Goal: Check status: Check status

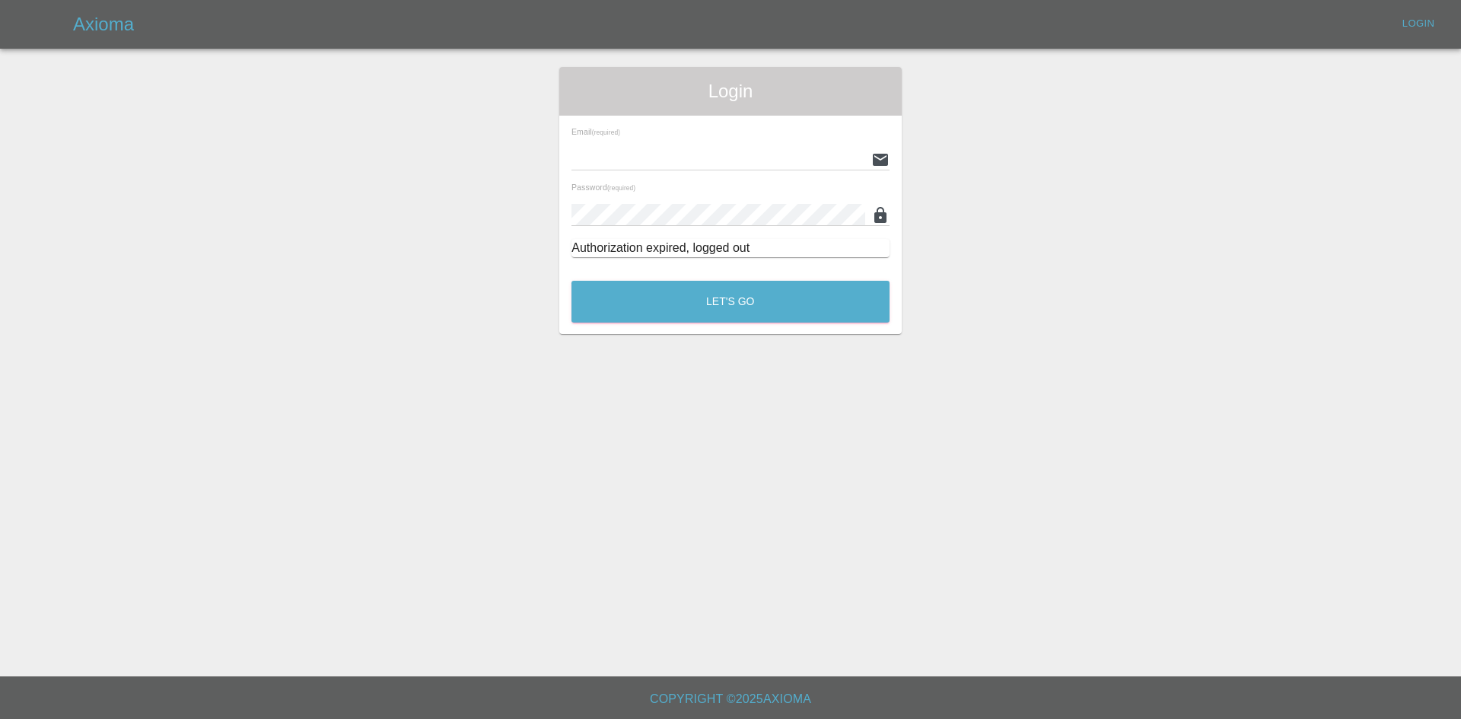
type input "[PERSON_NAME][EMAIL_ADDRESS][PERSON_NAME][DOMAIN_NAME]"
click at [625, 362] on main "Login Email (required) [PERSON_NAME][EMAIL_ADDRESS][PERSON_NAME][DOMAIN_NAME] P…" at bounding box center [730, 338] width 1461 height 677
click at [673, 282] on button "Let's Go" at bounding box center [731, 302] width 318 height 42
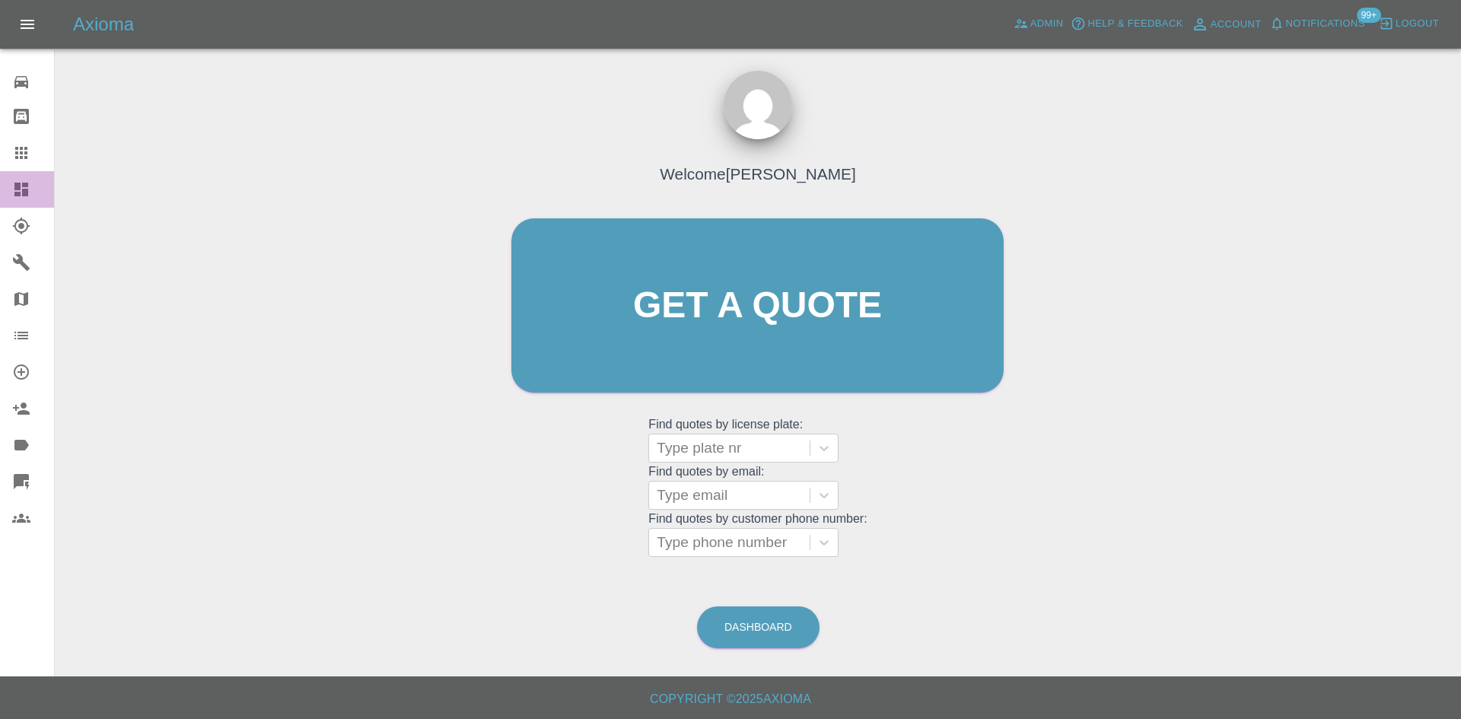
click at [10, 186] on link "Dashboard" at bounding box center [27, 189] width 54 height 37
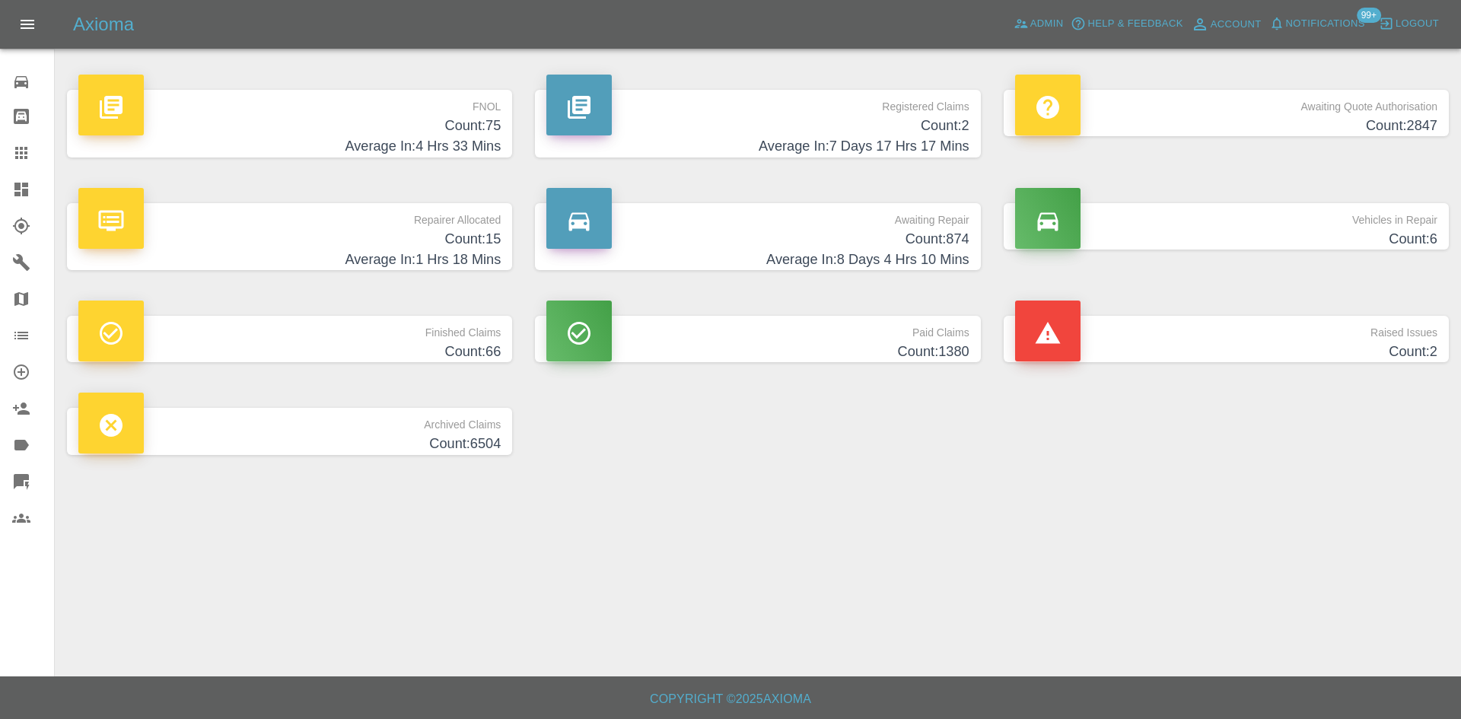
click at [789, 141] on h4 "Average In: 7 Days 17 Hrs 17 Mins" at bounding box center [757, 146] width 422 height 21
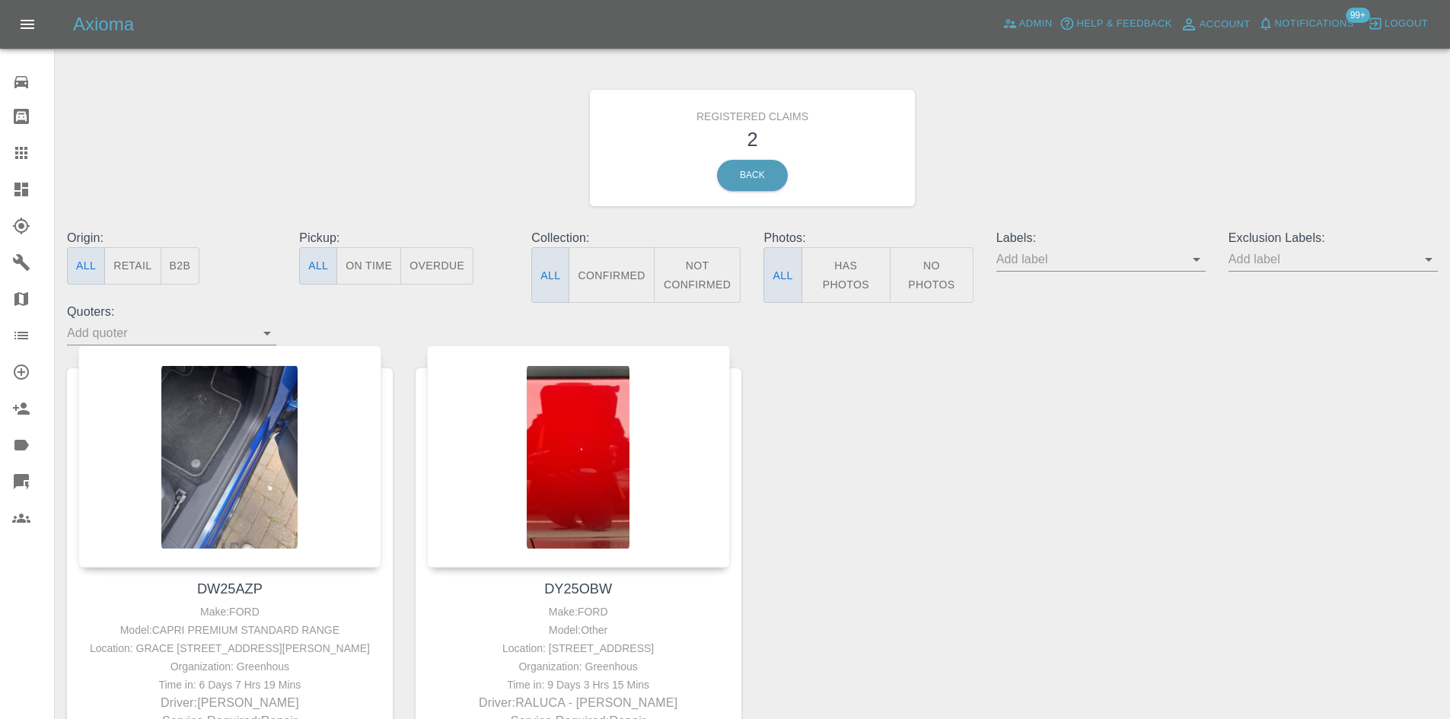
click at [1284, 32] on span "Notifications" at bounding box center [1314, 24] width 79 height 18
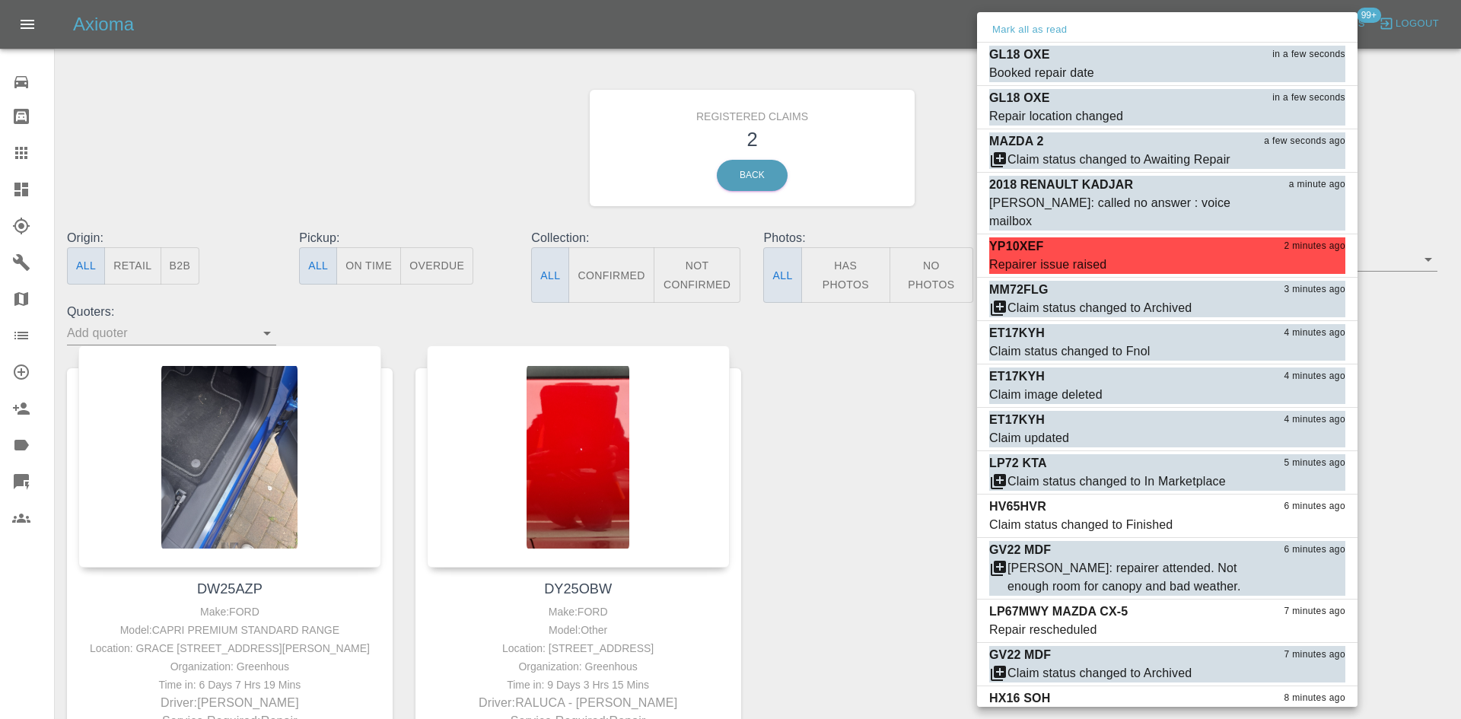
click at [786, 719] on div at bounding box center [730, 359] width 1461 height 719
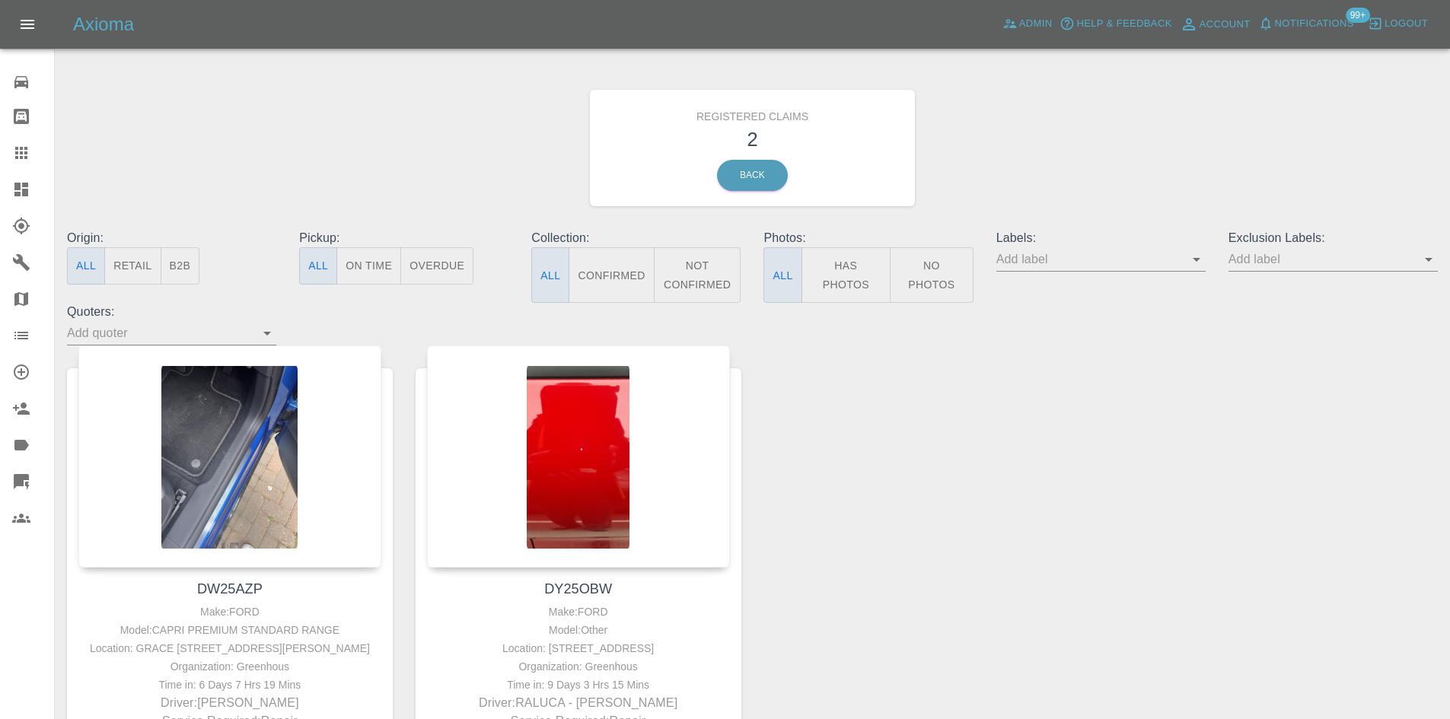
click at [2, 189] on link "Dashboard" at bounding box center [27, 189] width 54 height 37
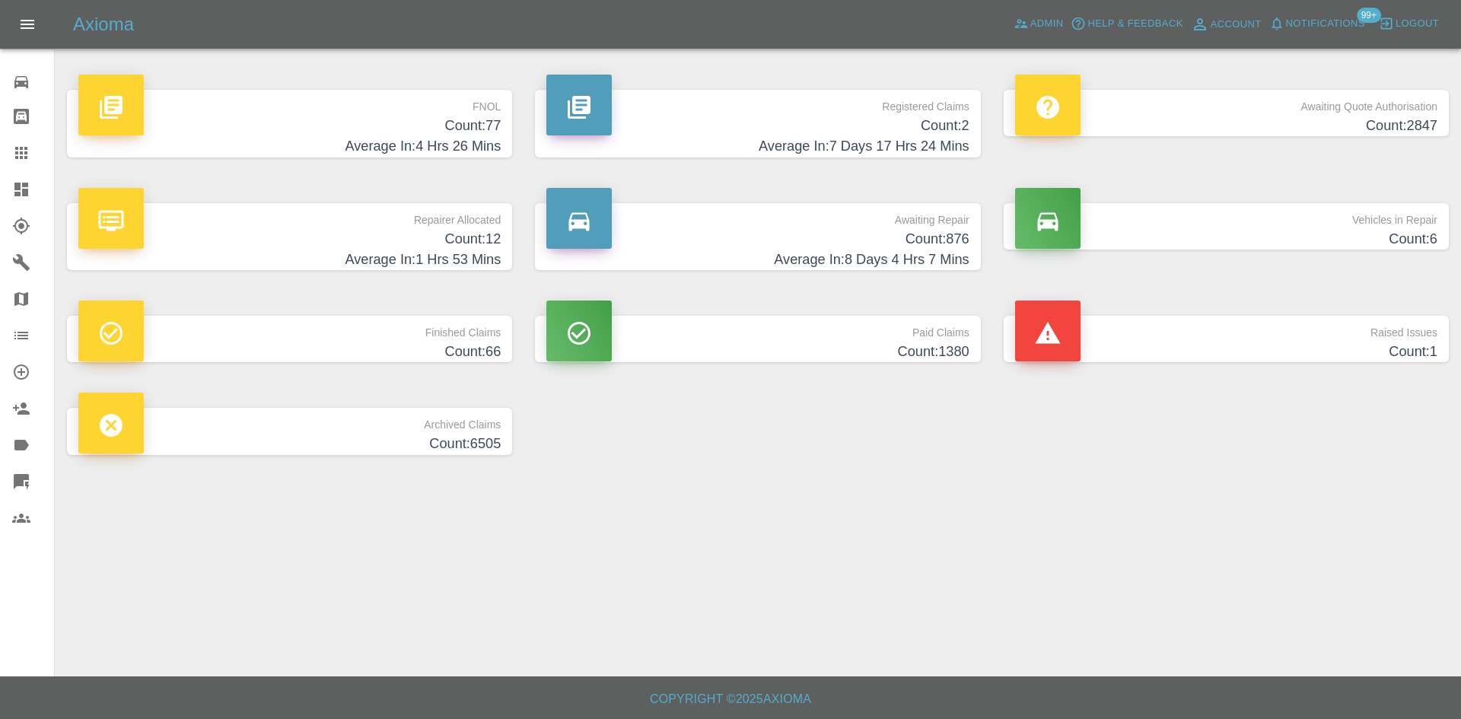
click at [5, 181] on link "Dashboard" at bounding box center [27, 189] width 54 height 37
click at [1053, 21] on span "Admin" at bounding box center [1047, 24] width 33 height 18
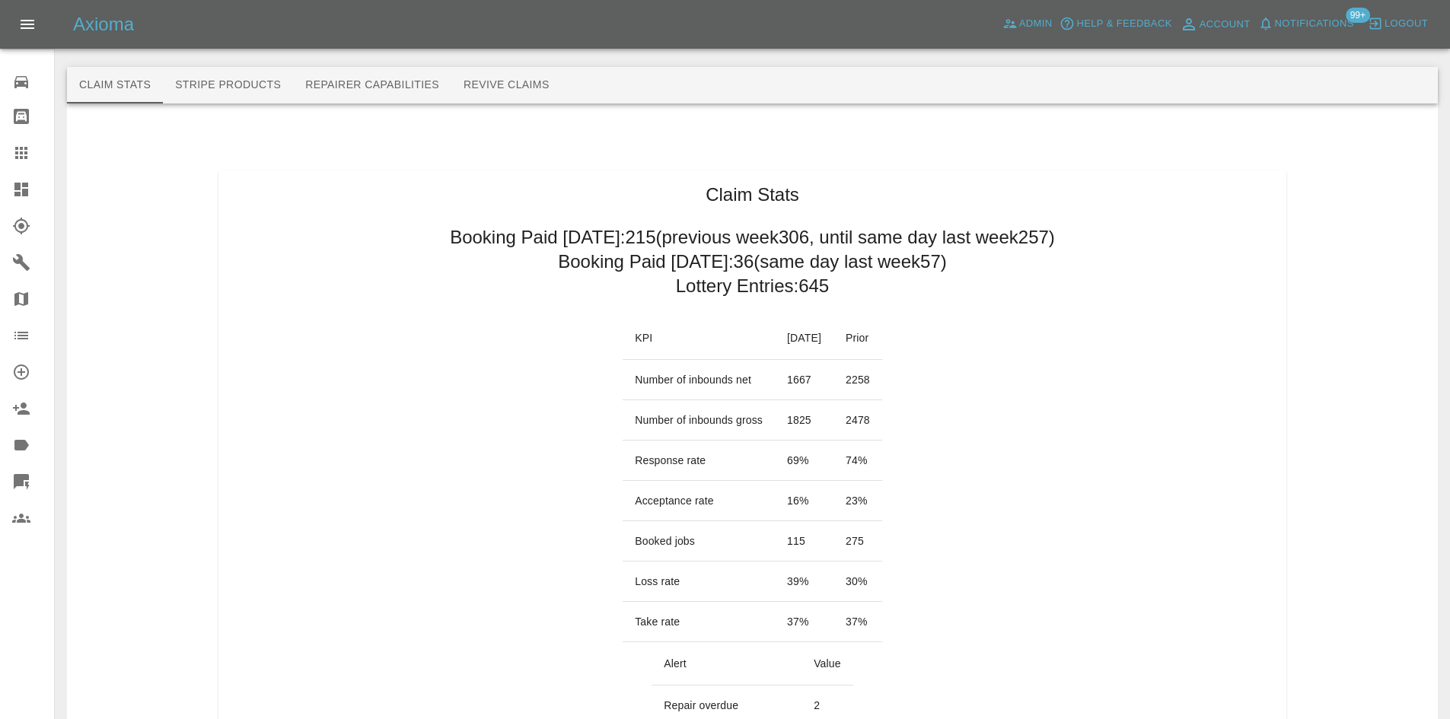
click at [28, 181] on icon at bounding box center [21, 189] width 18 height 18
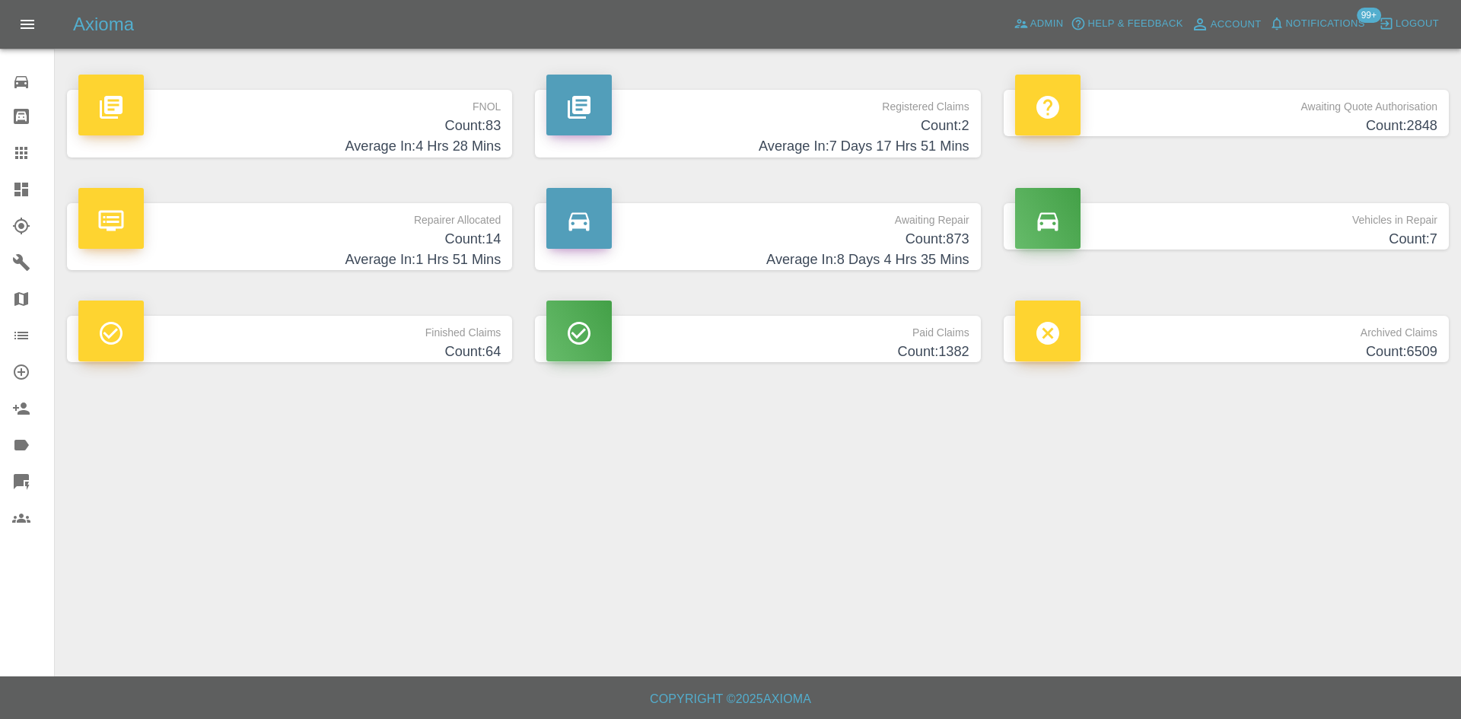
click at [385, 251] on h4 "Average In: 1 Hrs 51 Mins" at bounding box center [289, 260] width 422 height 21
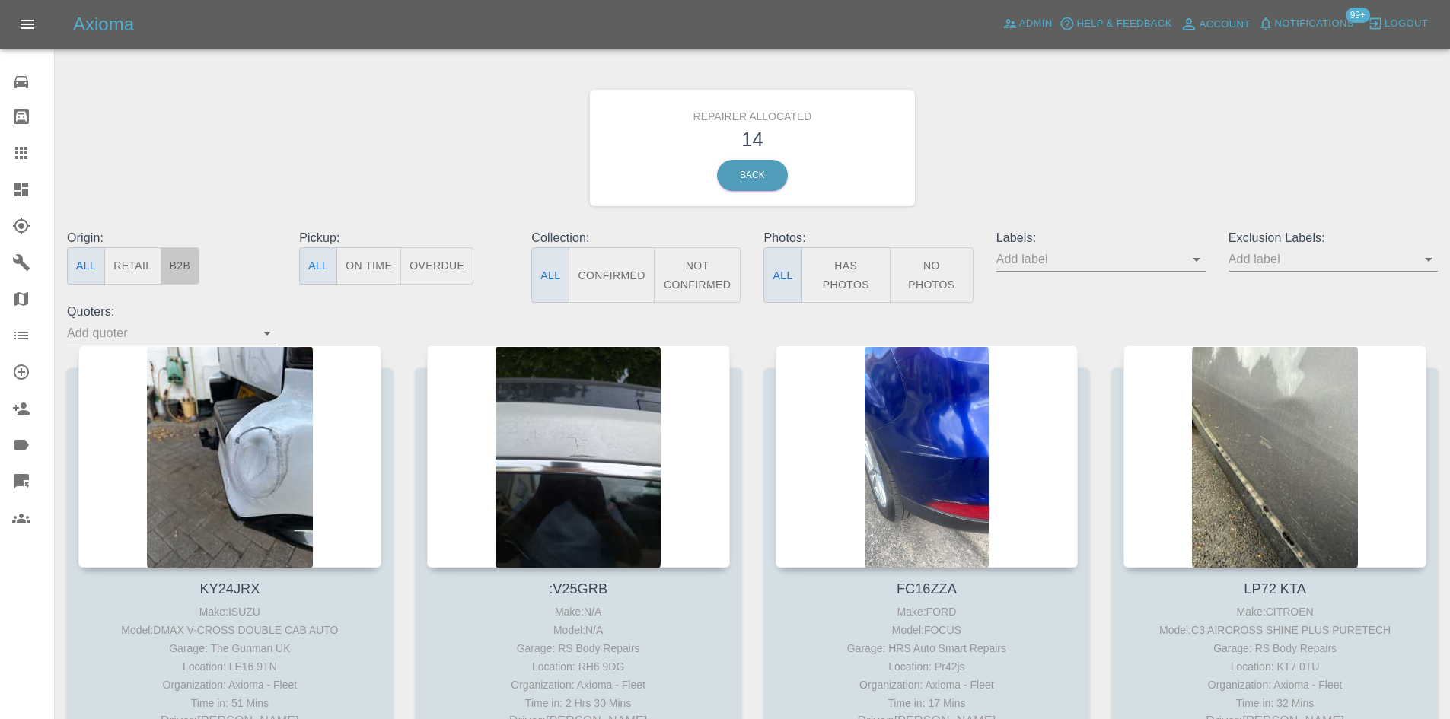
click at [174, 263] on button "B2B" at bounding box center [181, 265] width 40 height 37
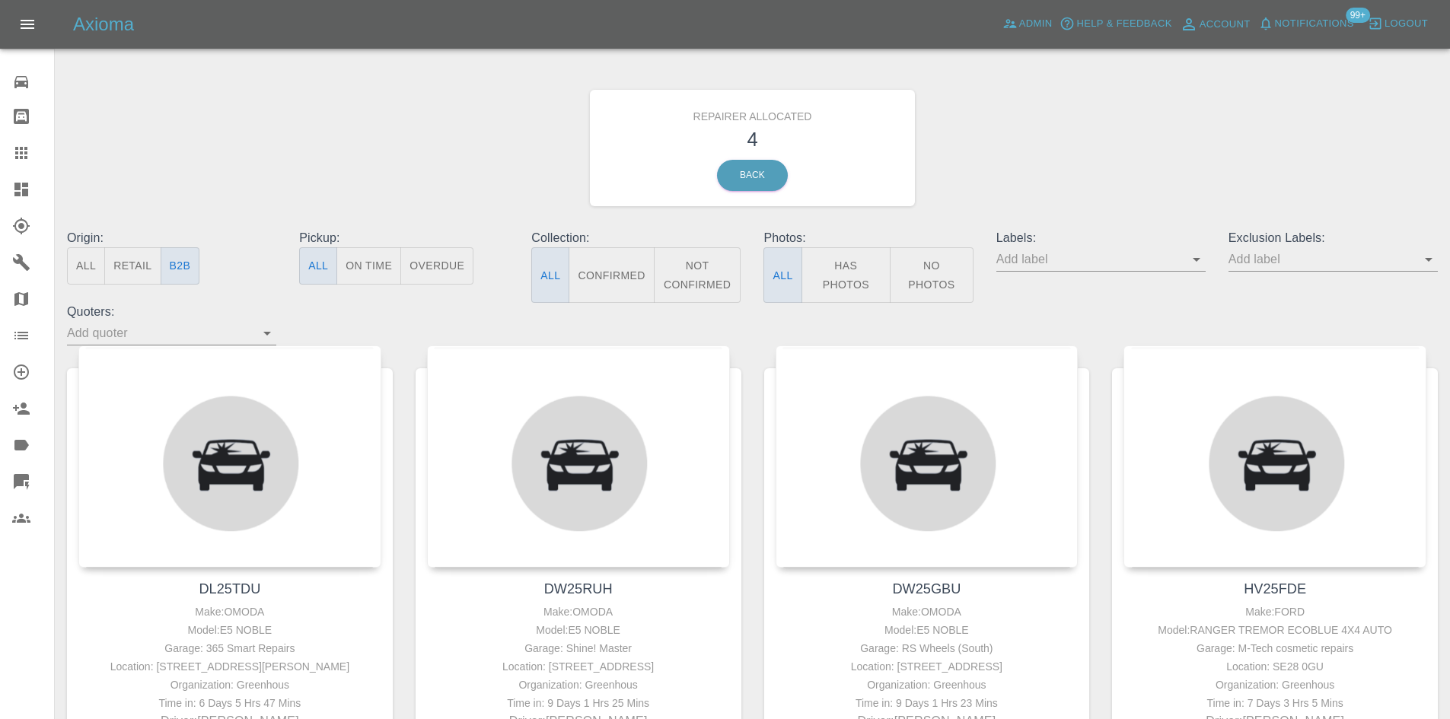
click at [7, 158] on link "Claims" at bounding box center [27, 153] width 54 height 37
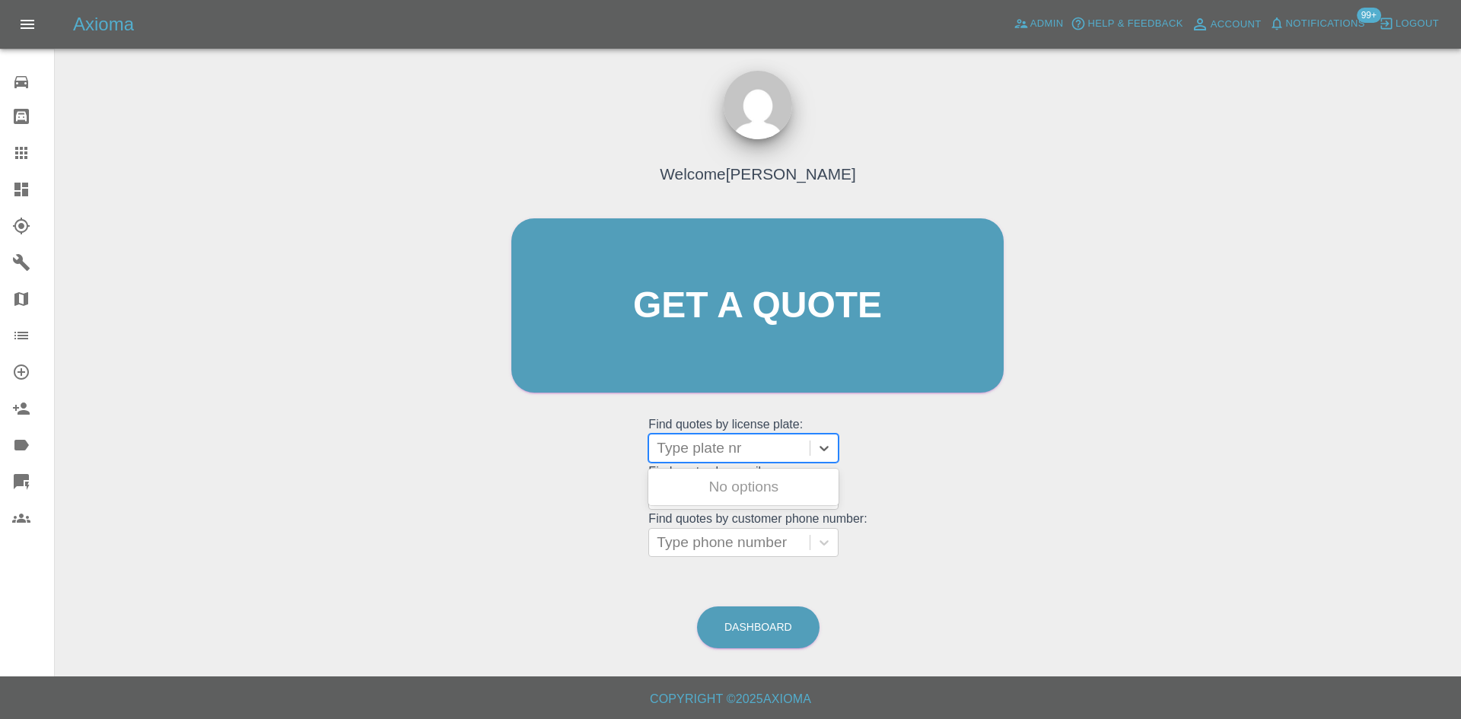
click at [676, 450] on div at bounding box center [729, 448] width 145 height 21
paste input "DL25HYZ"
type input "DL25HYZ"
click at [749, 487] on div "DL25HYZ, Finished" at bounding box center [743, 487] width 190 height 30
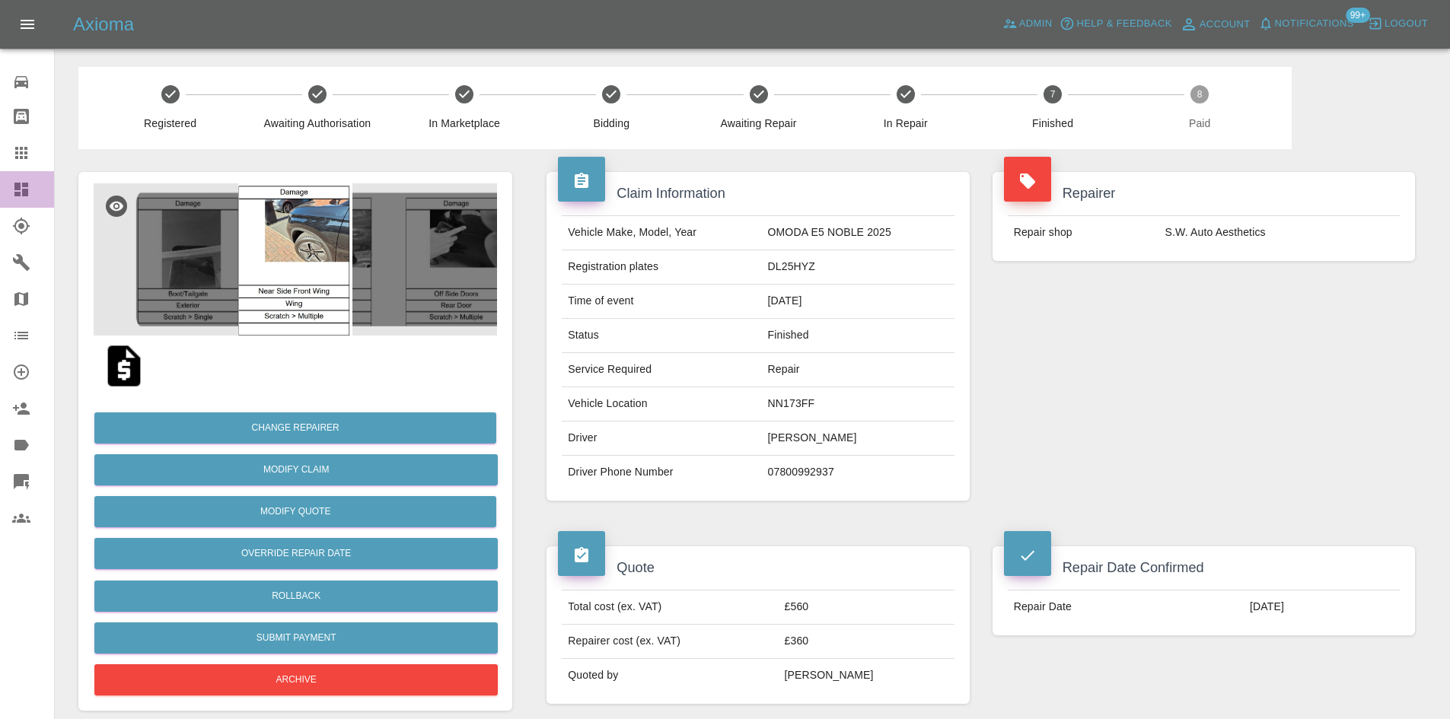
click at [20, 182] on icon at bounding box center [21, 189] width 18 height 18
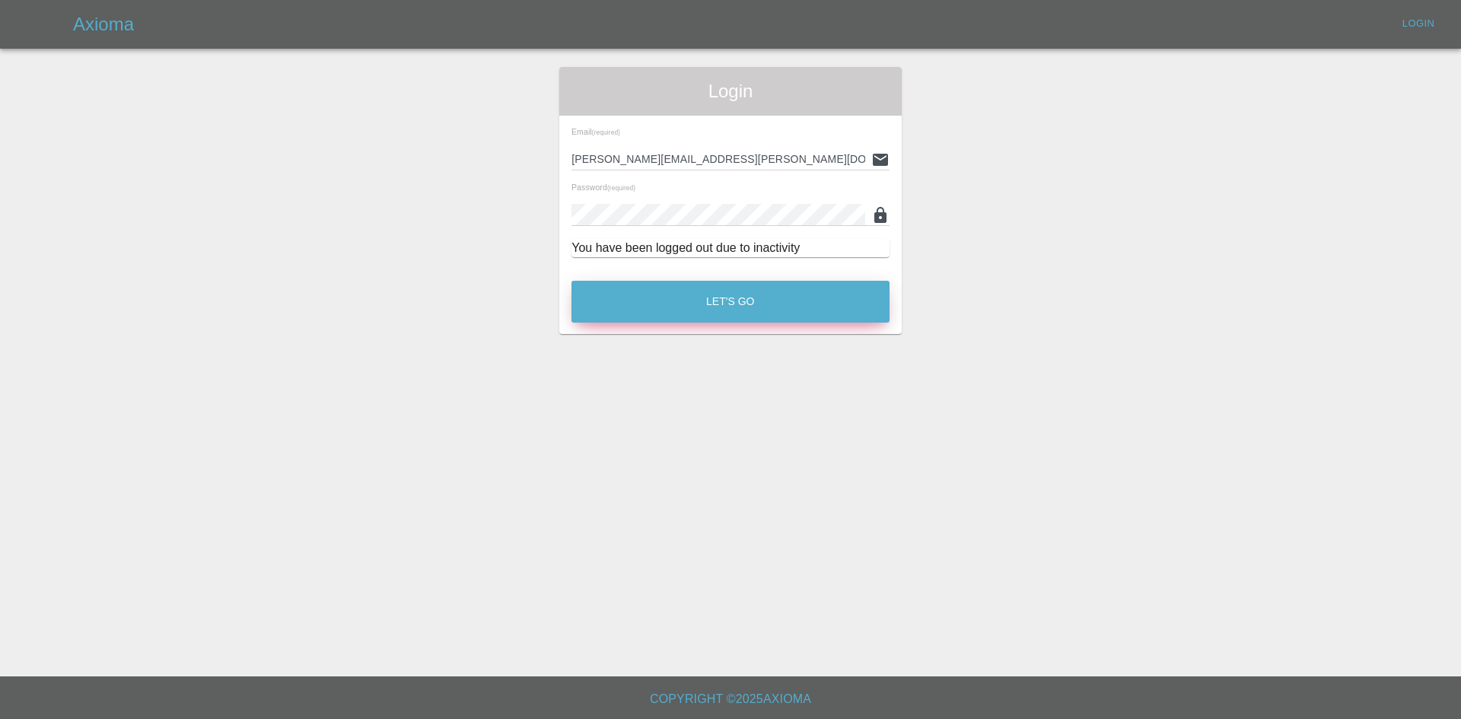
click at [710, 304] on button "Let's Go" at bounding box center [731, 302] width 318 height 42
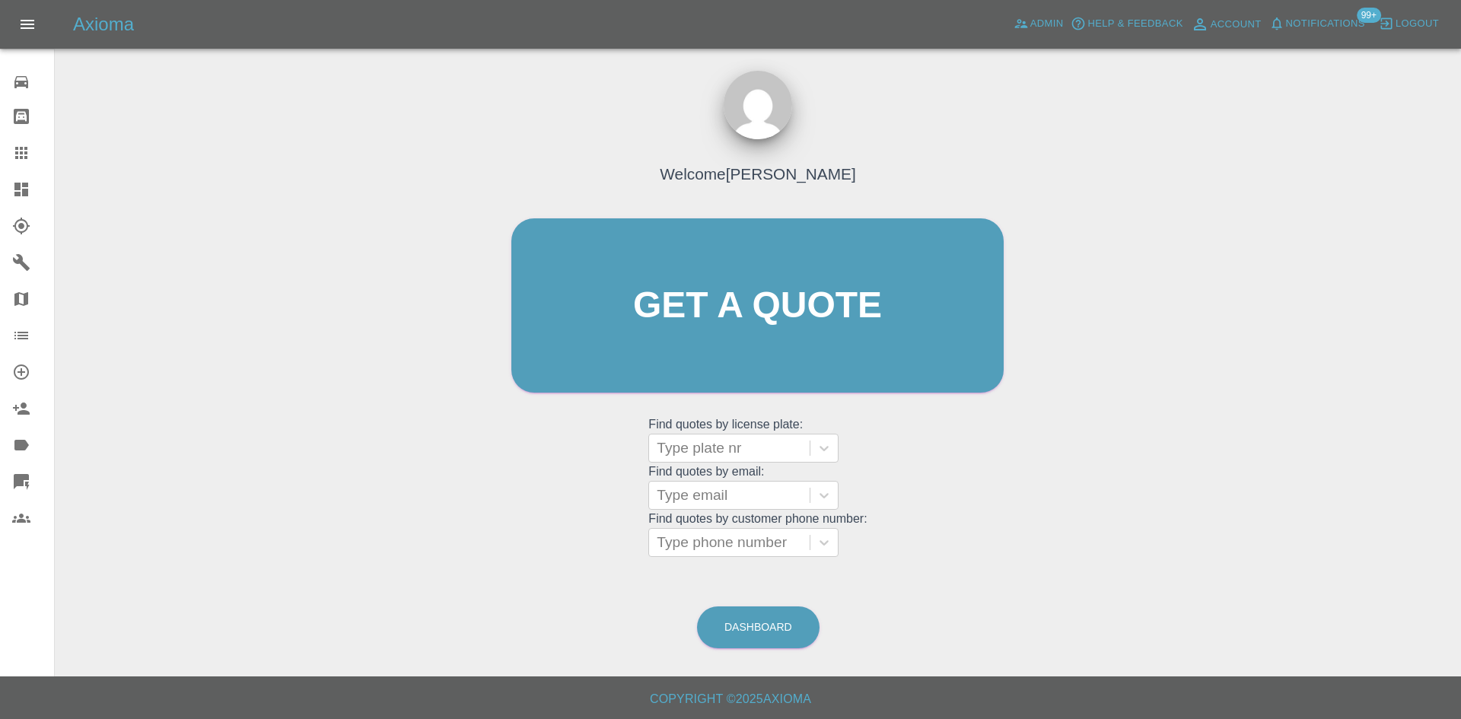
click at [1, 179] on link "Dashboard" at bounding box center [27, 189] width 54 height 37
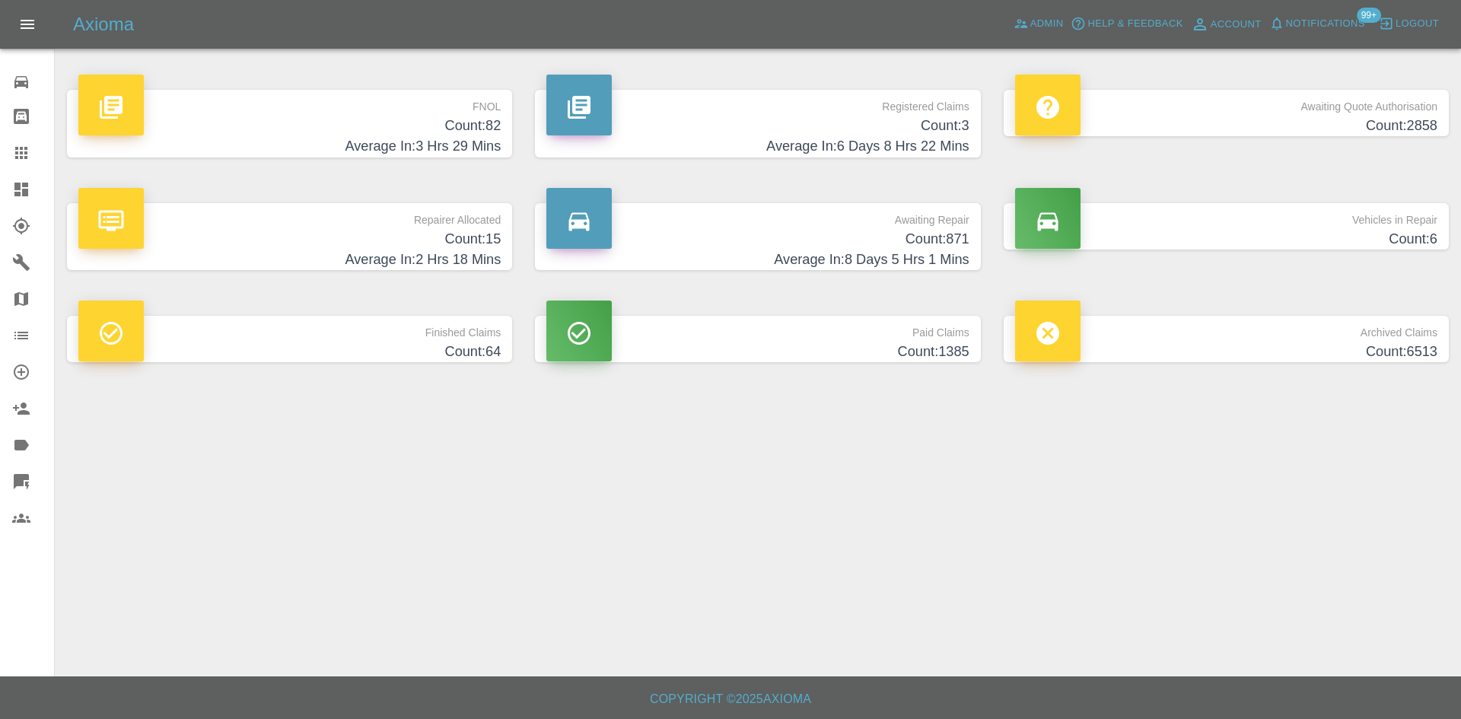
click at [938, 127] on h4 "Count: 3" at bounding box center [757, 126] width 422 height 21
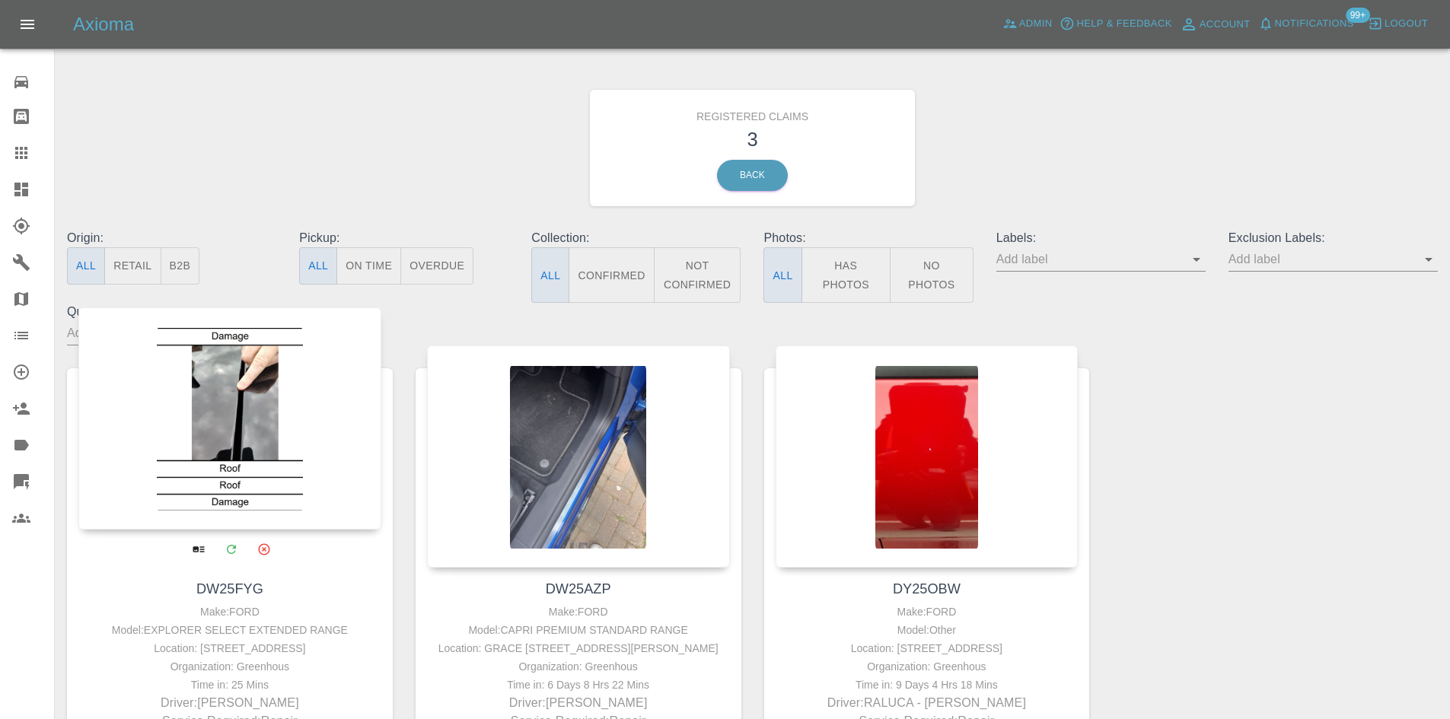
click at [269, 416] on div at bounding box center [229, 418] width 303 height 222
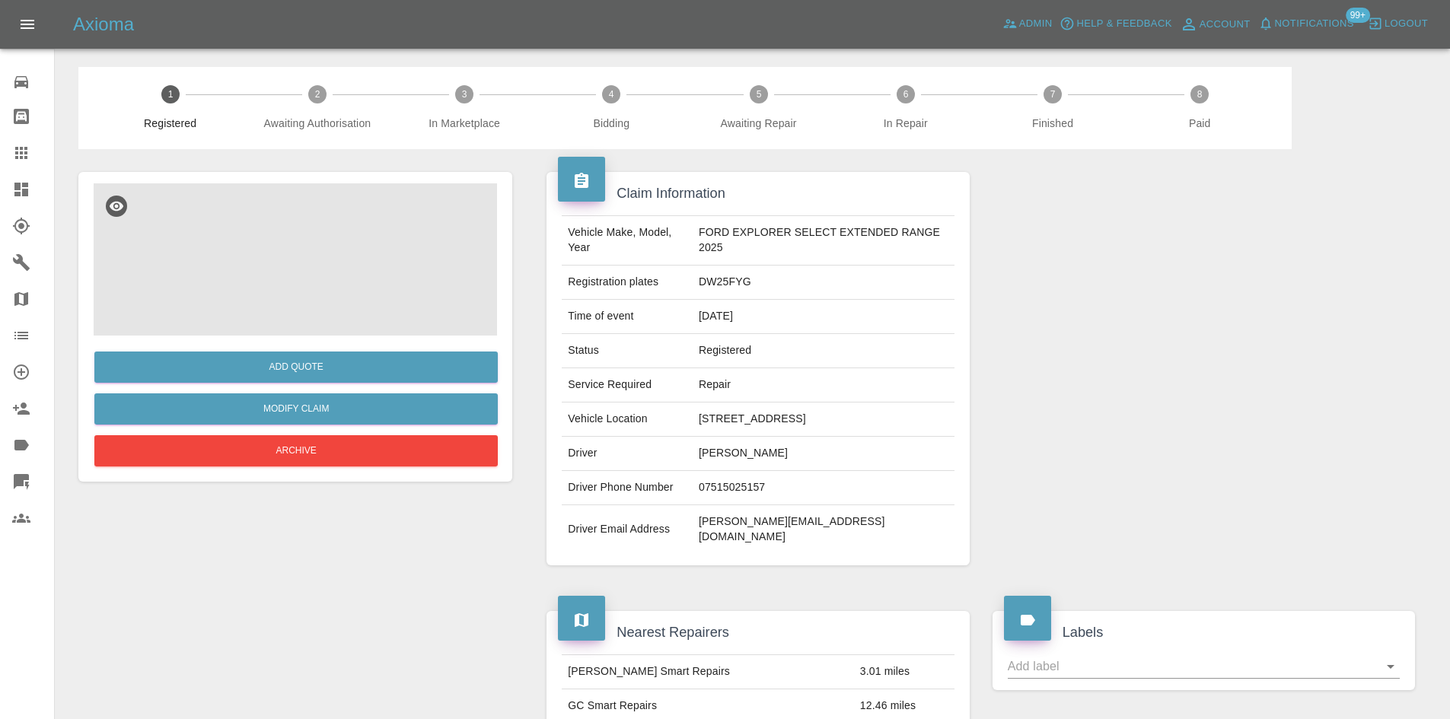
click at [412, 275] on img at bounding box center [295, 259] width 403 height 152
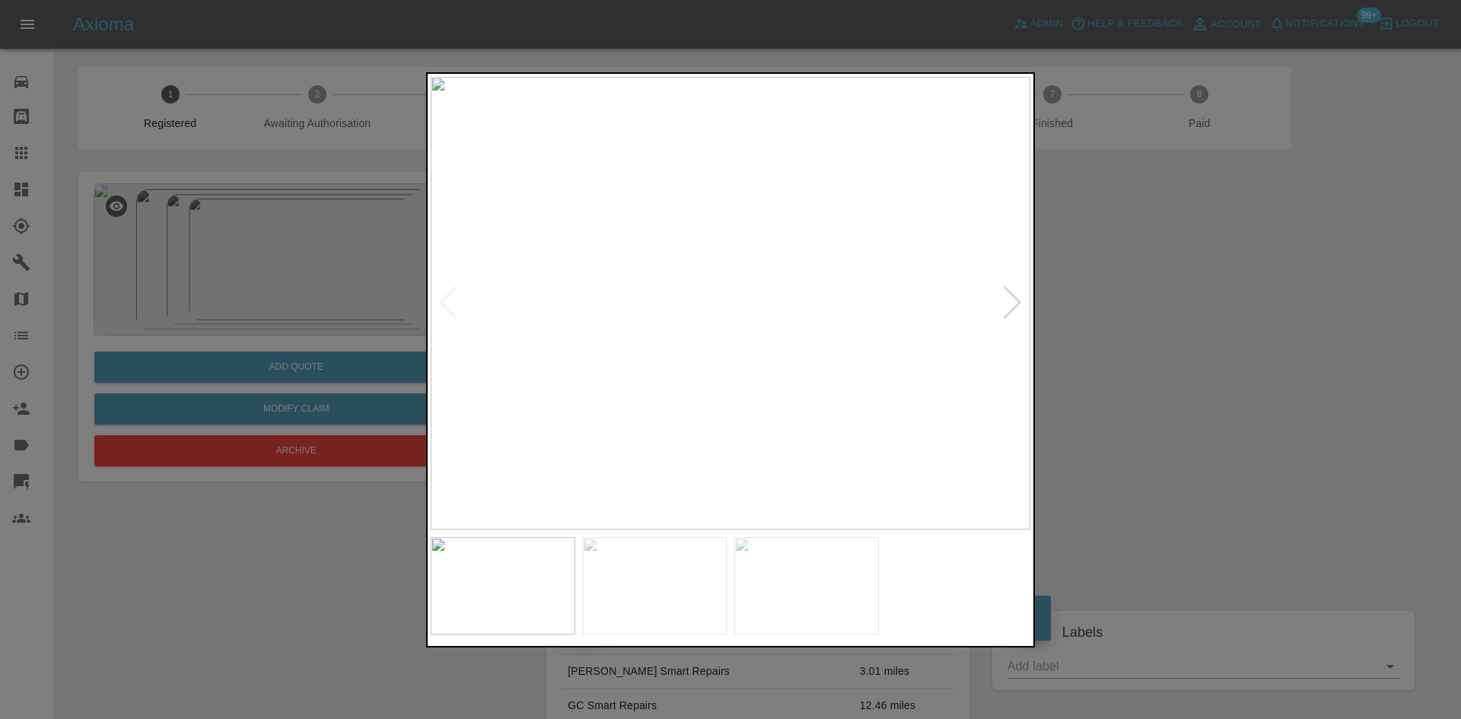
click at [1008, 288] on div at bounding box center [731, 303] width 600 height 453
click at [1008, 299] on div at bounding box center [1012, 302] width 21 height 33
click at [1006, 305] on div at bounding box center [1012, 302] width 21 height 33
click at [1006, 305] on img at bounding box center [731, 303] width 600 height 453
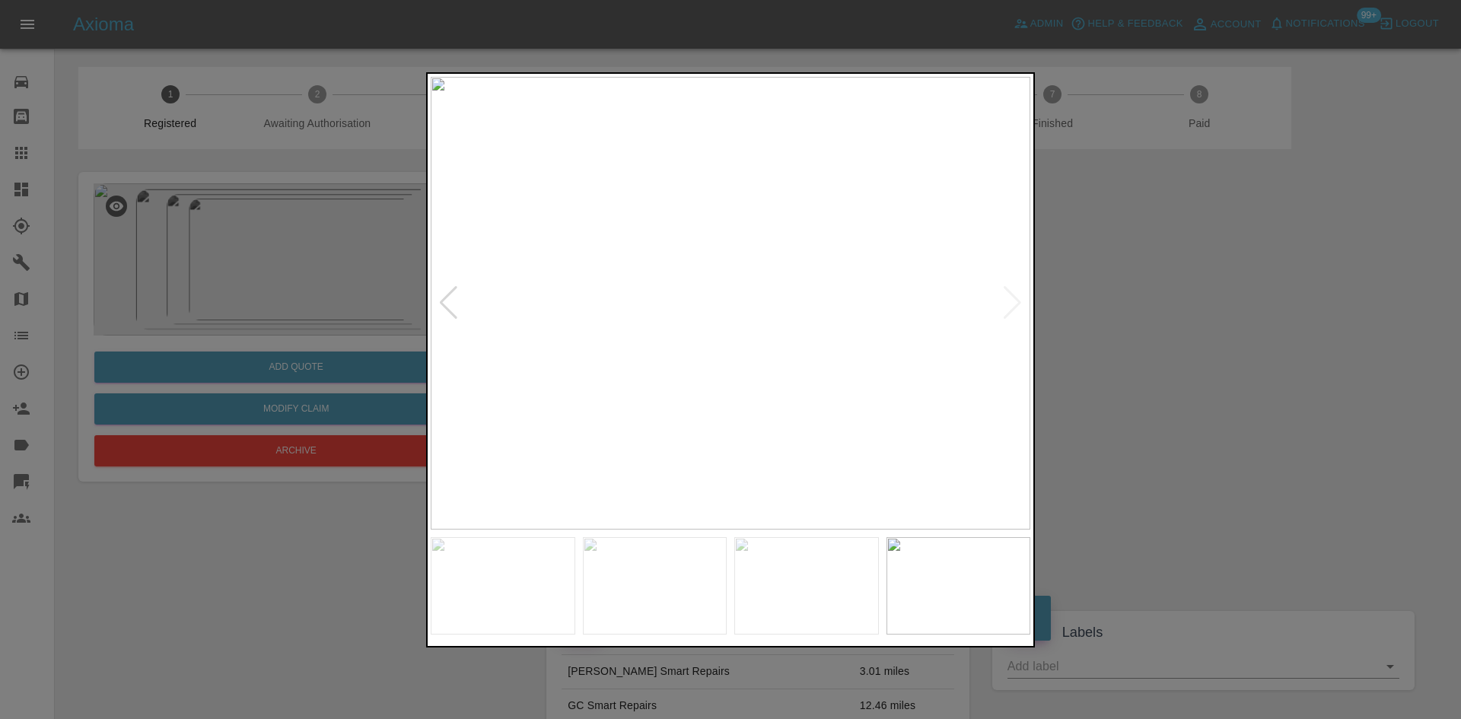
click at [1176, 301] on div at bounding box center [730, 359] width 1461 height 719
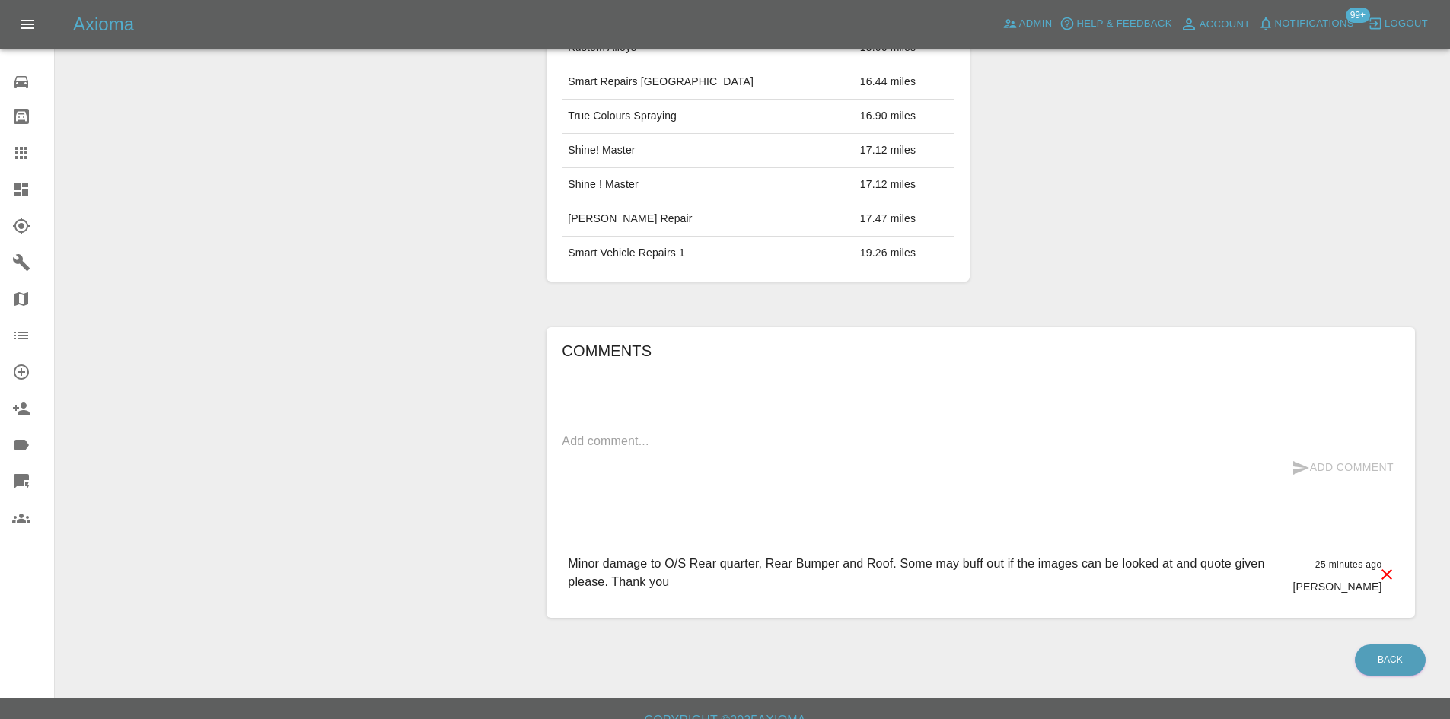
scroll to position [733, 0]
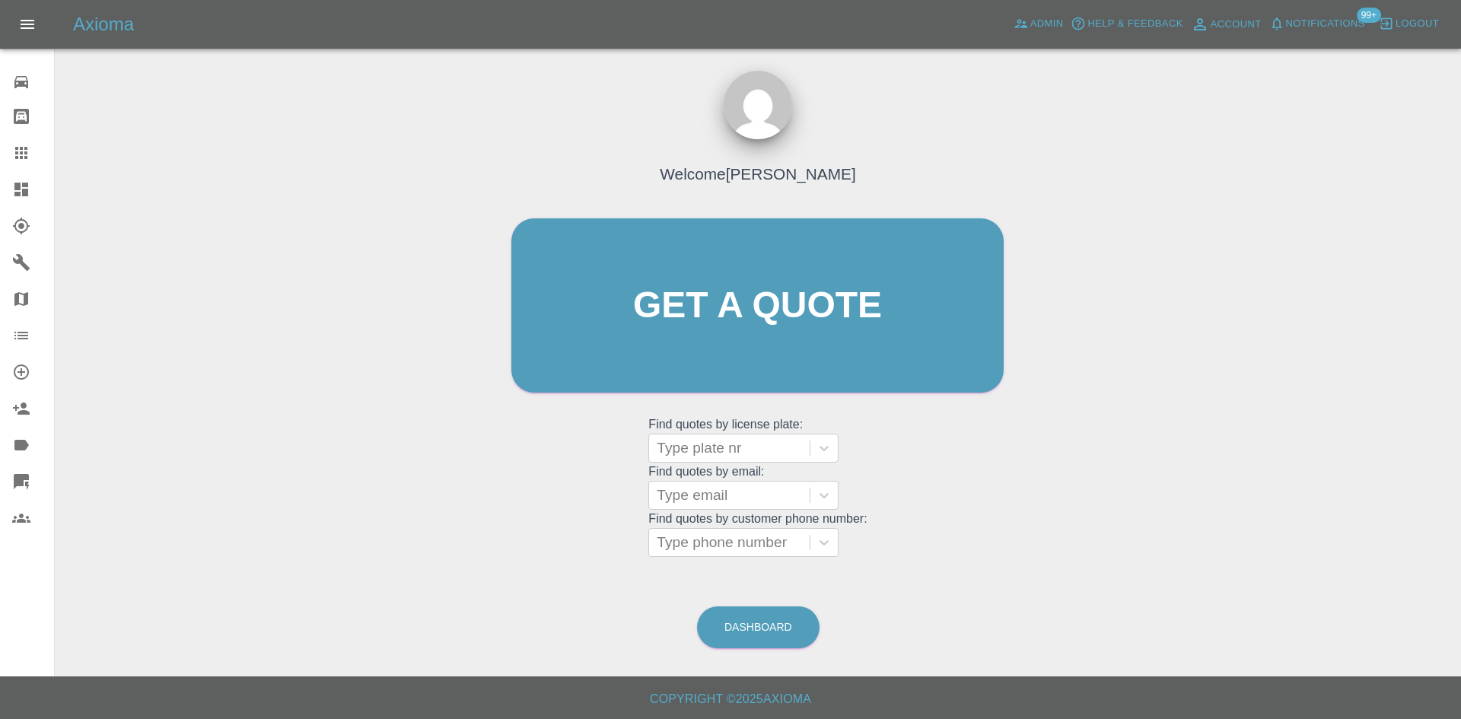
click at [738, 465] on grid "Find quotes by email: Type email" at bounding box center [757, 487] width 218 height 45
click at [734, 458] on div at bounding box center [729, 448] width 145 height 21
paste input "MW23ODE"
type input "MW23ODE"
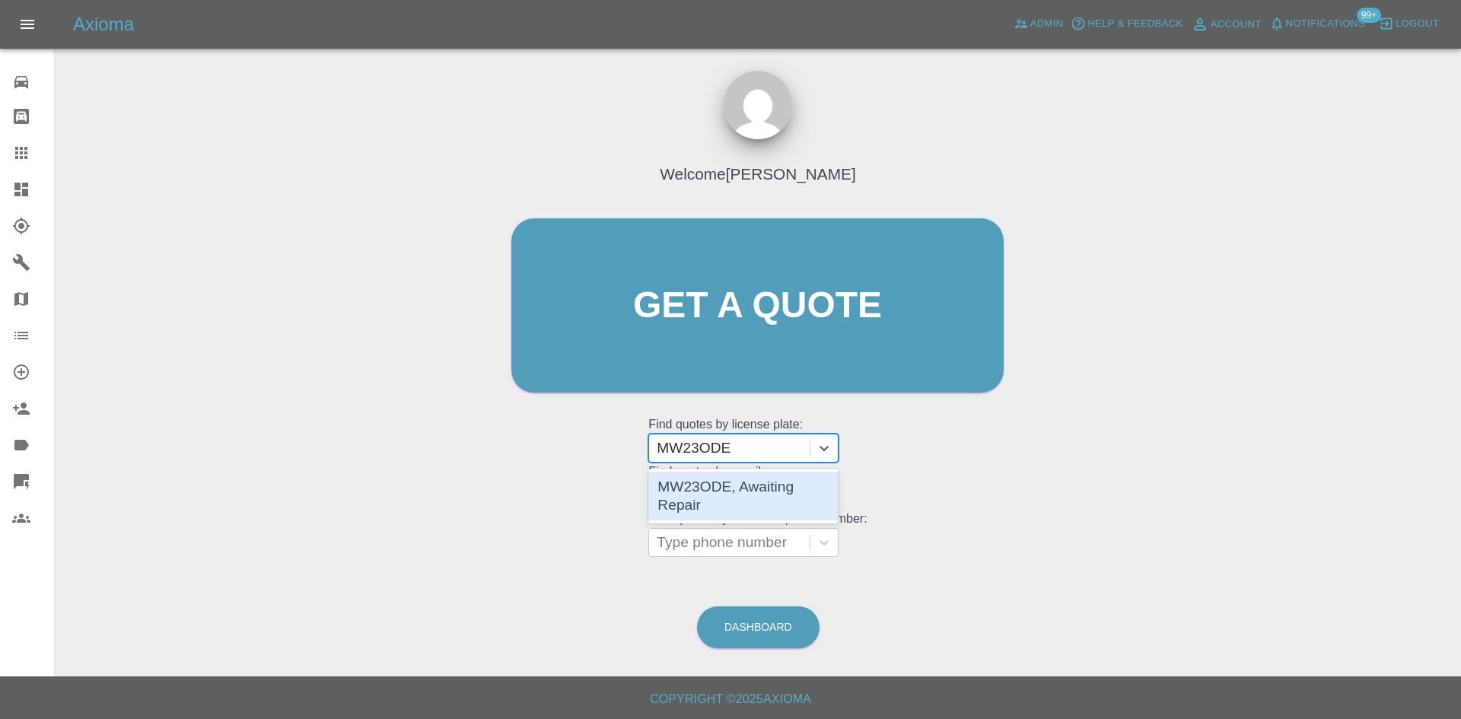
click at [738, 484] on div "MW23ODE, Awaiting Repair" at bounding box center [743, 496] width 190 height 49
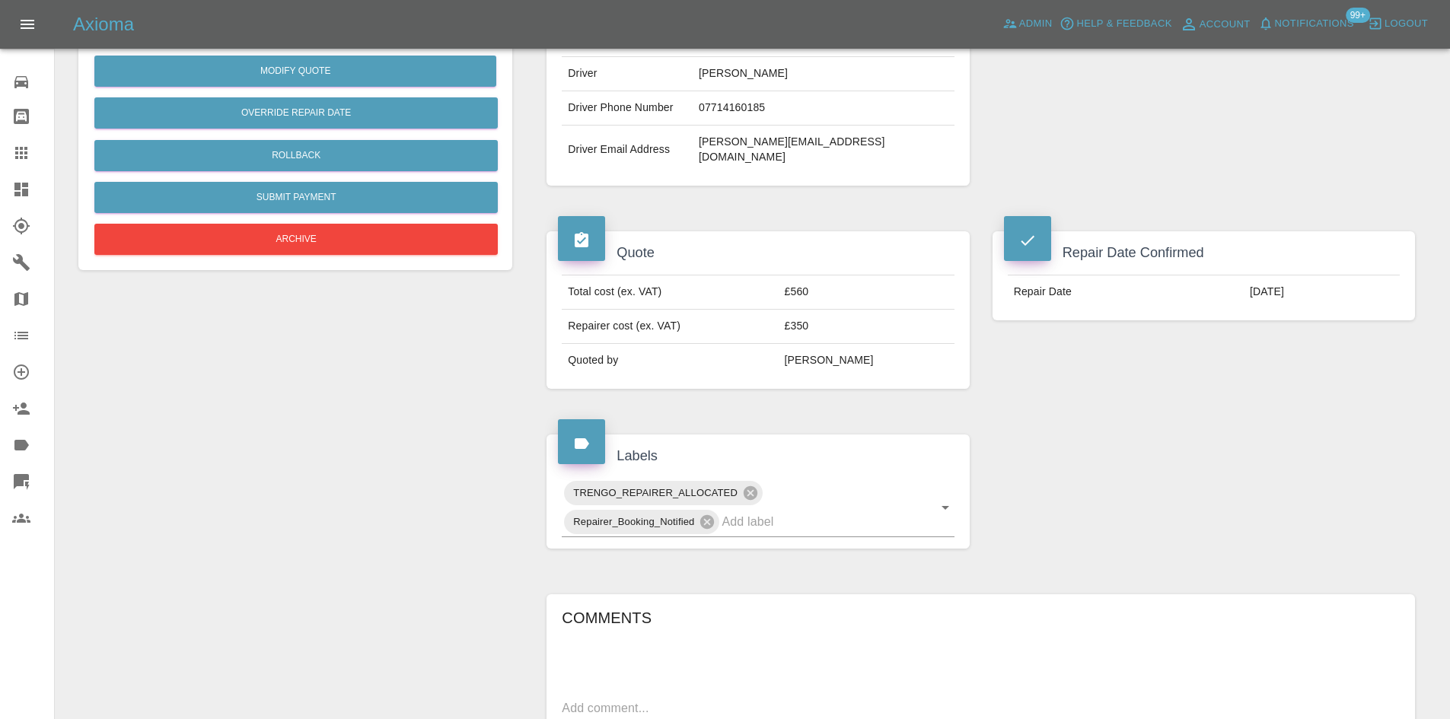
scroll to position [76, 0]
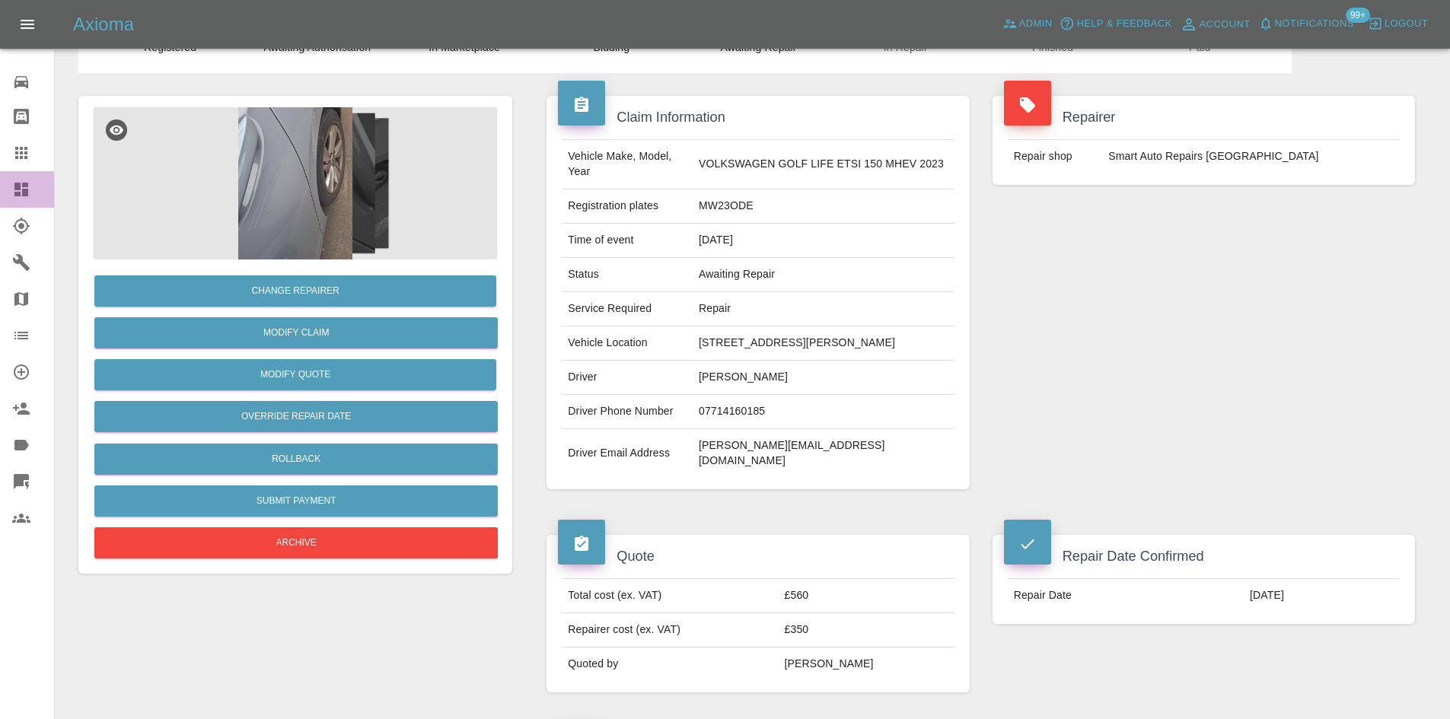
click at [11, 198] on link "Dashboard" at bounding box center [27, 189] width 54 height 37
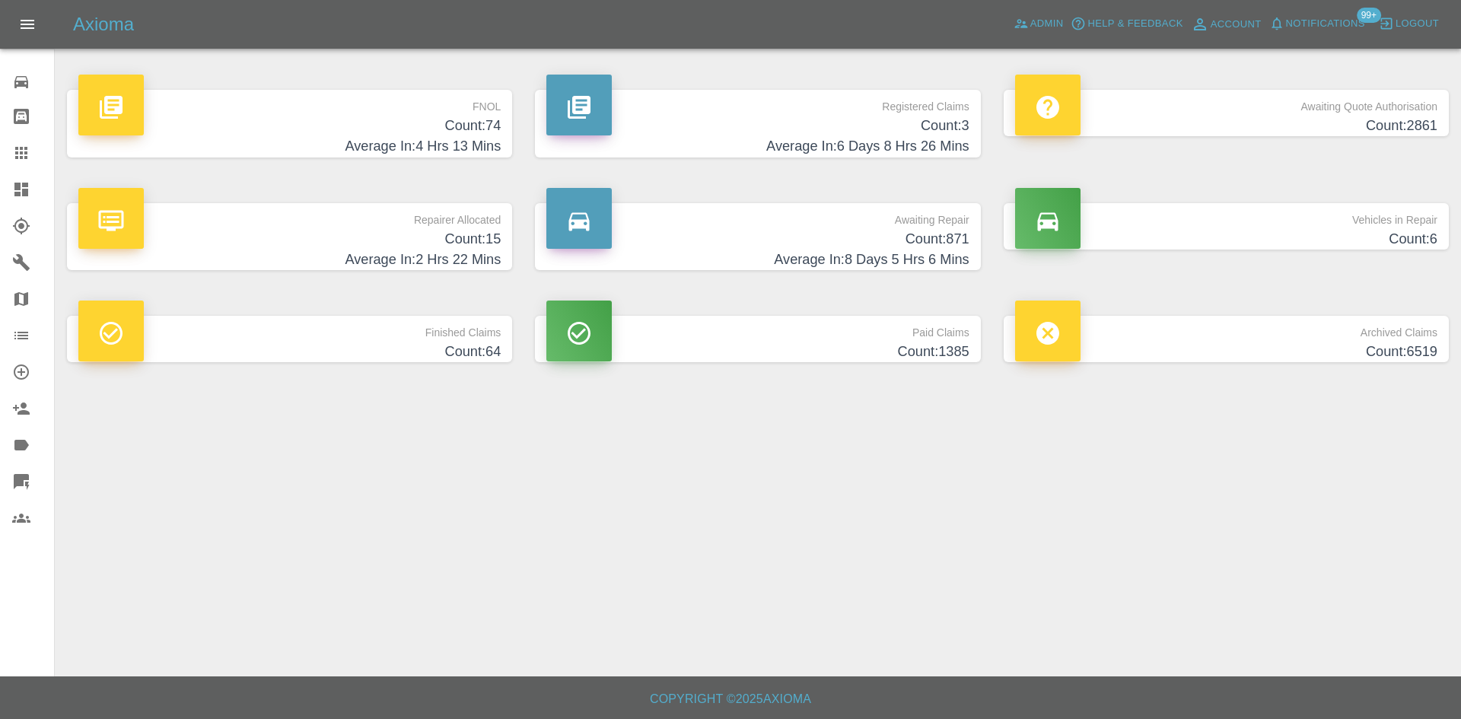
click at [786, 241] on h4 "Count: 871" at bounding box center [757, 239] width 422 height 21
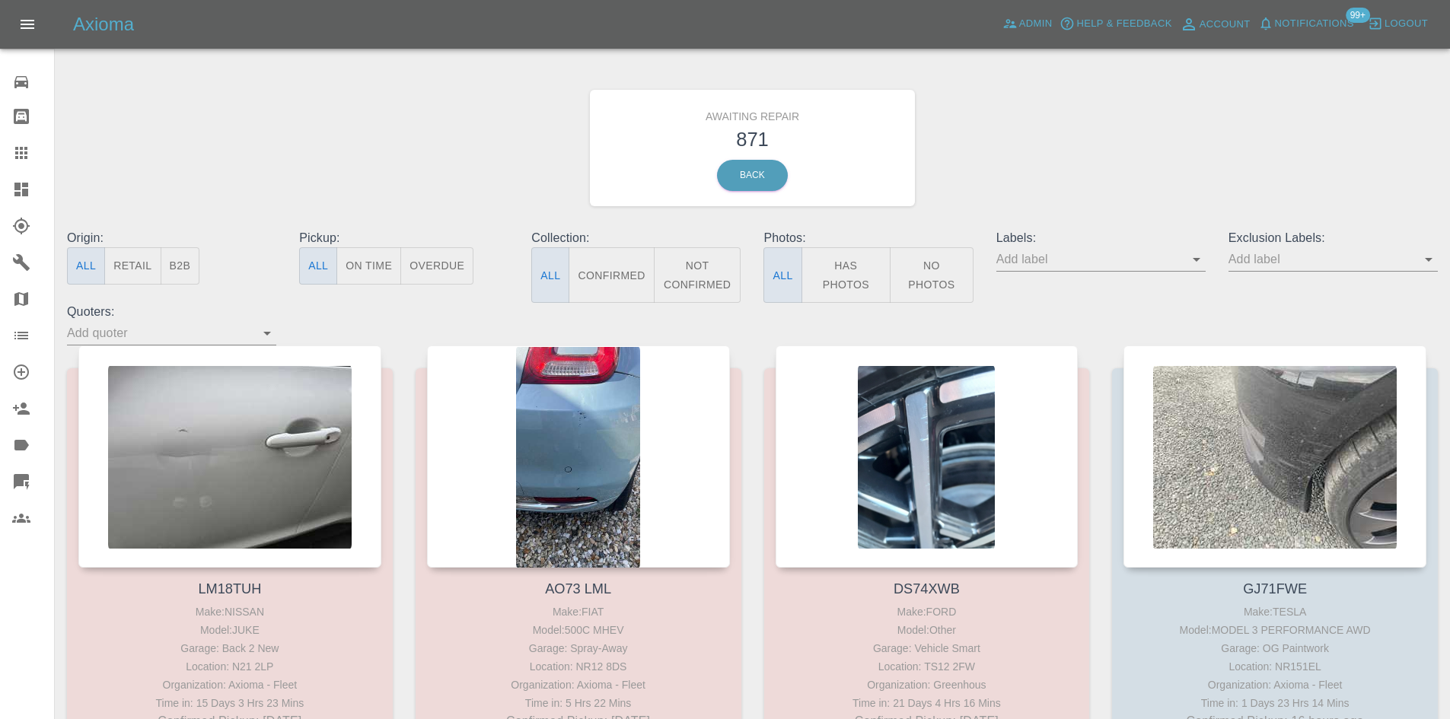
click at [195, 268] on button "B2B" at bounding box center [181, 265] width 40 height 37
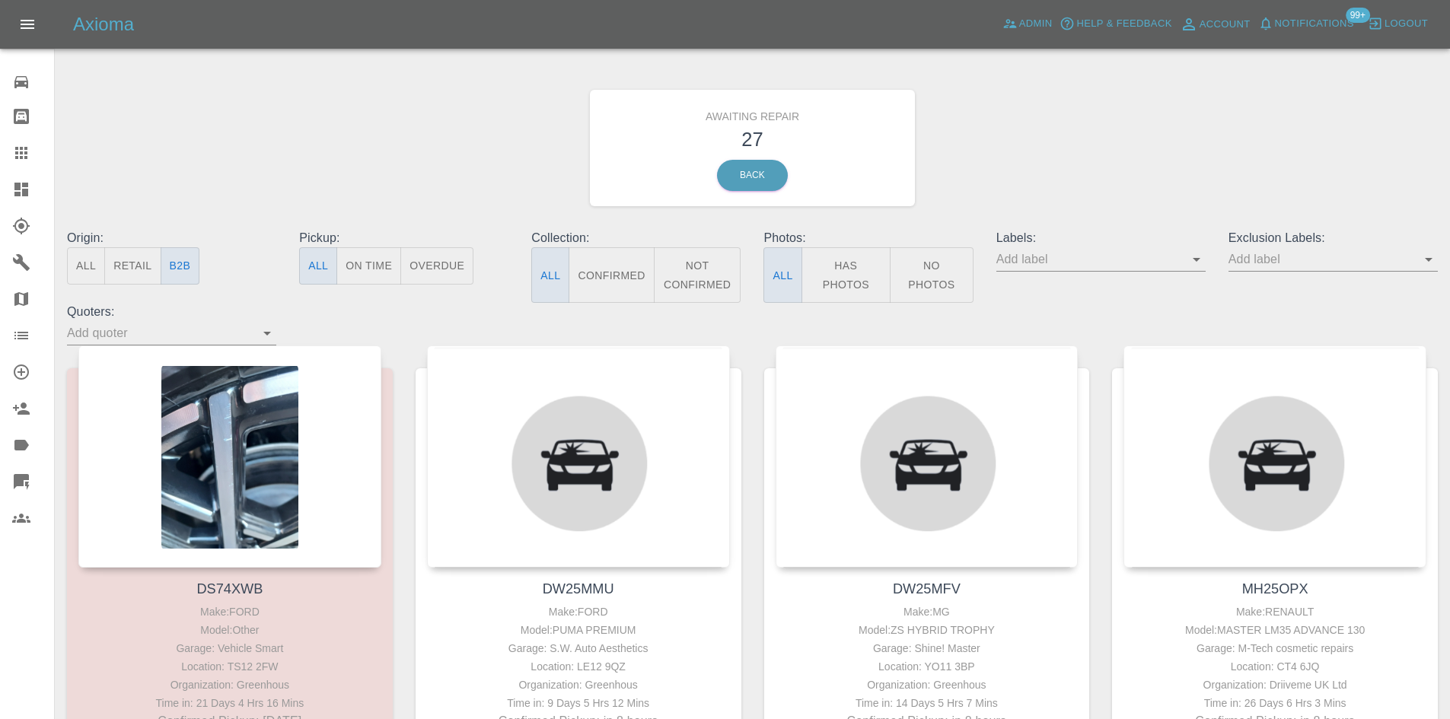
type button "b2b"
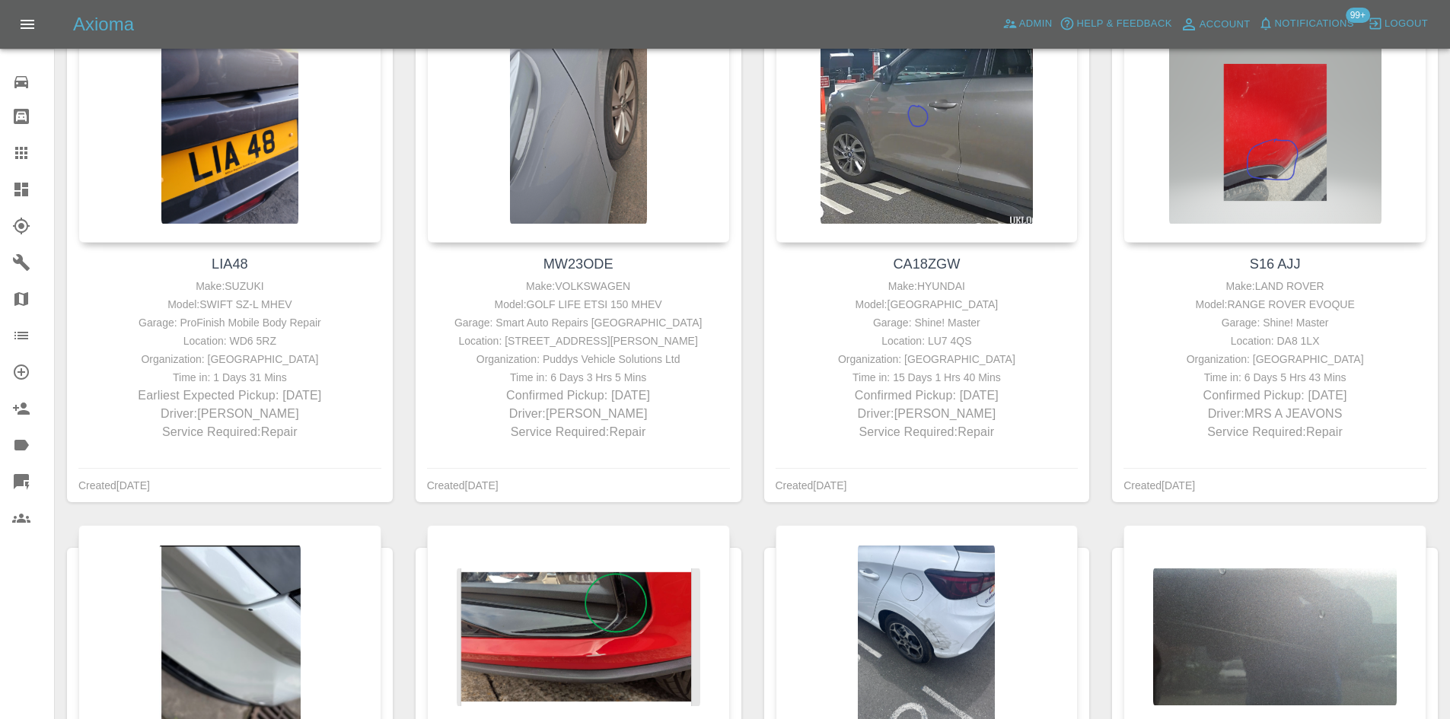
scroll to position [3222, 0]
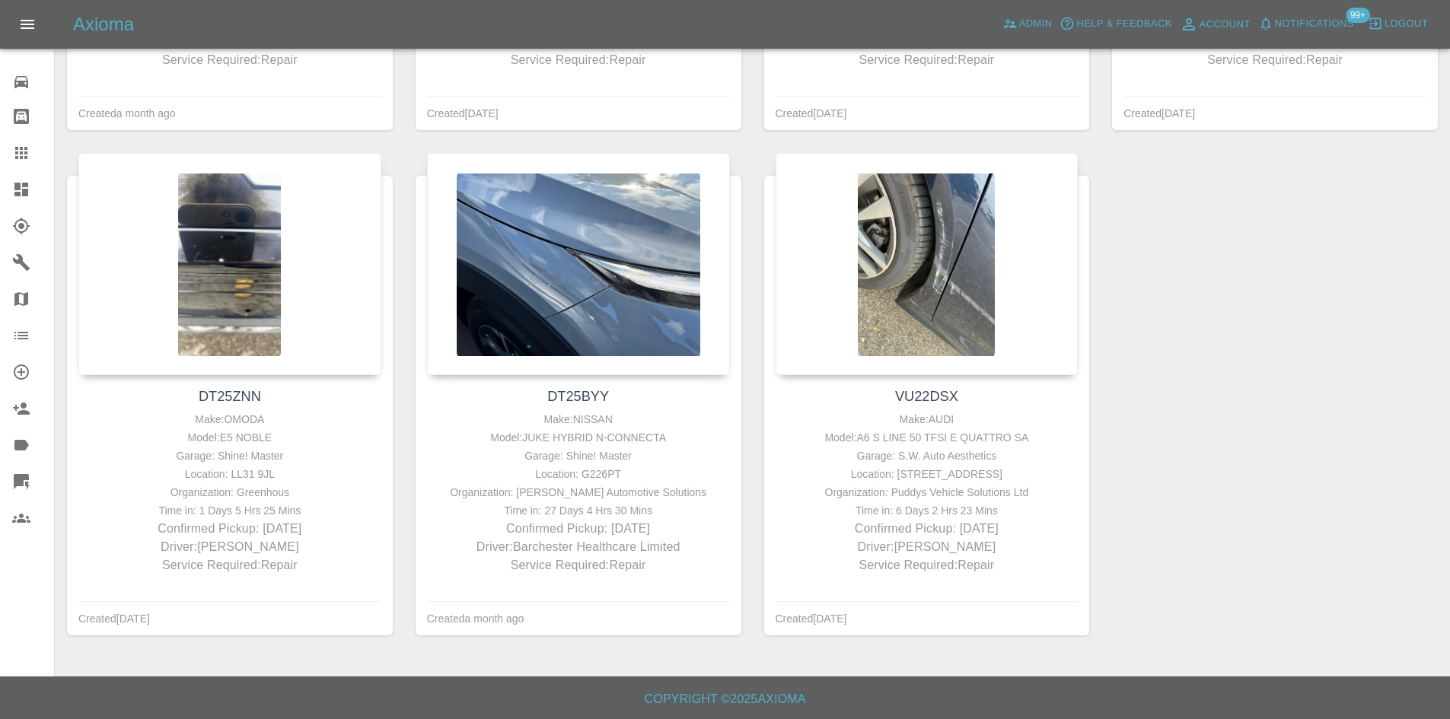
click at [2, 198] on link "Dashboard" at bounding box center [27, 189] width 54 height 37
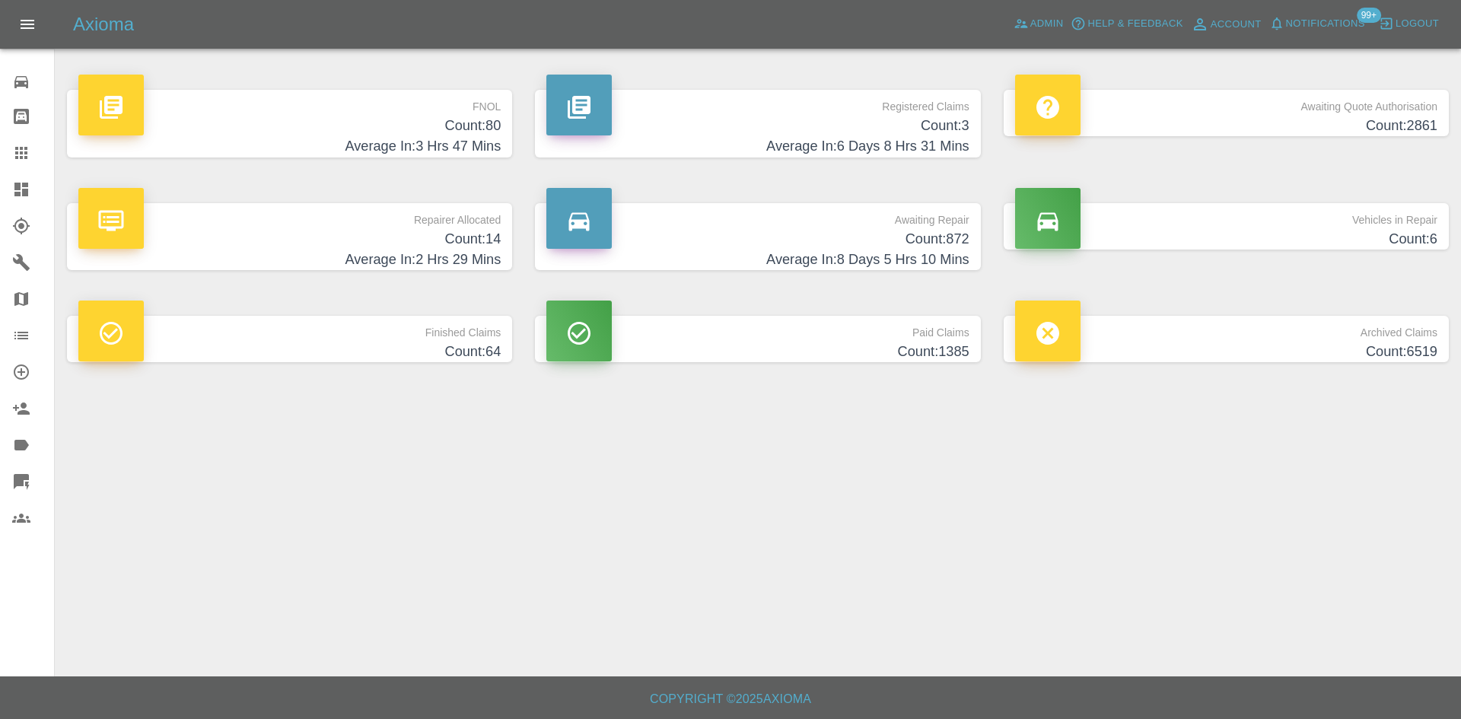
click at [720, 131] on h4 "Count: 3" at bounding box center [757, 126] width 422 height 21
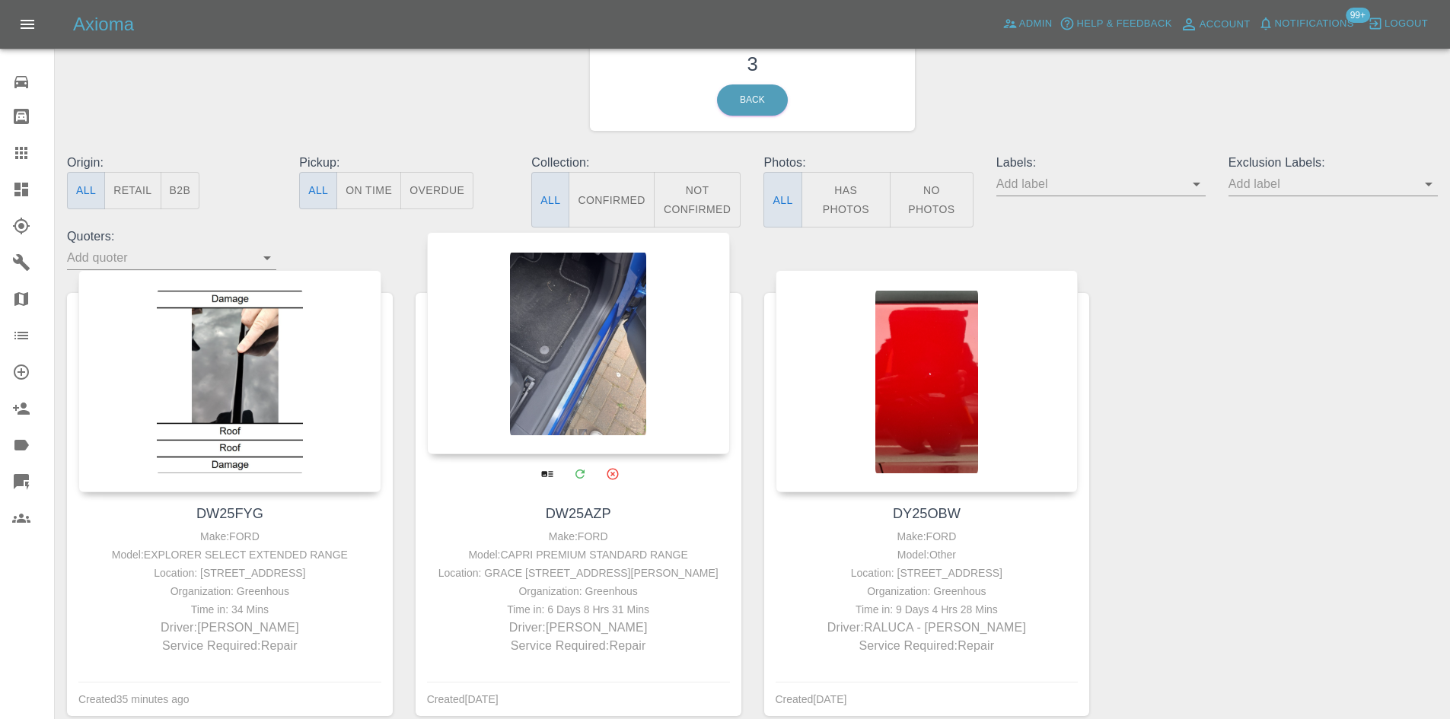
scroll to position [76, 0]
click at [616, 480] on button "Archive" at bounding box center [612, 472] width 31 height 31
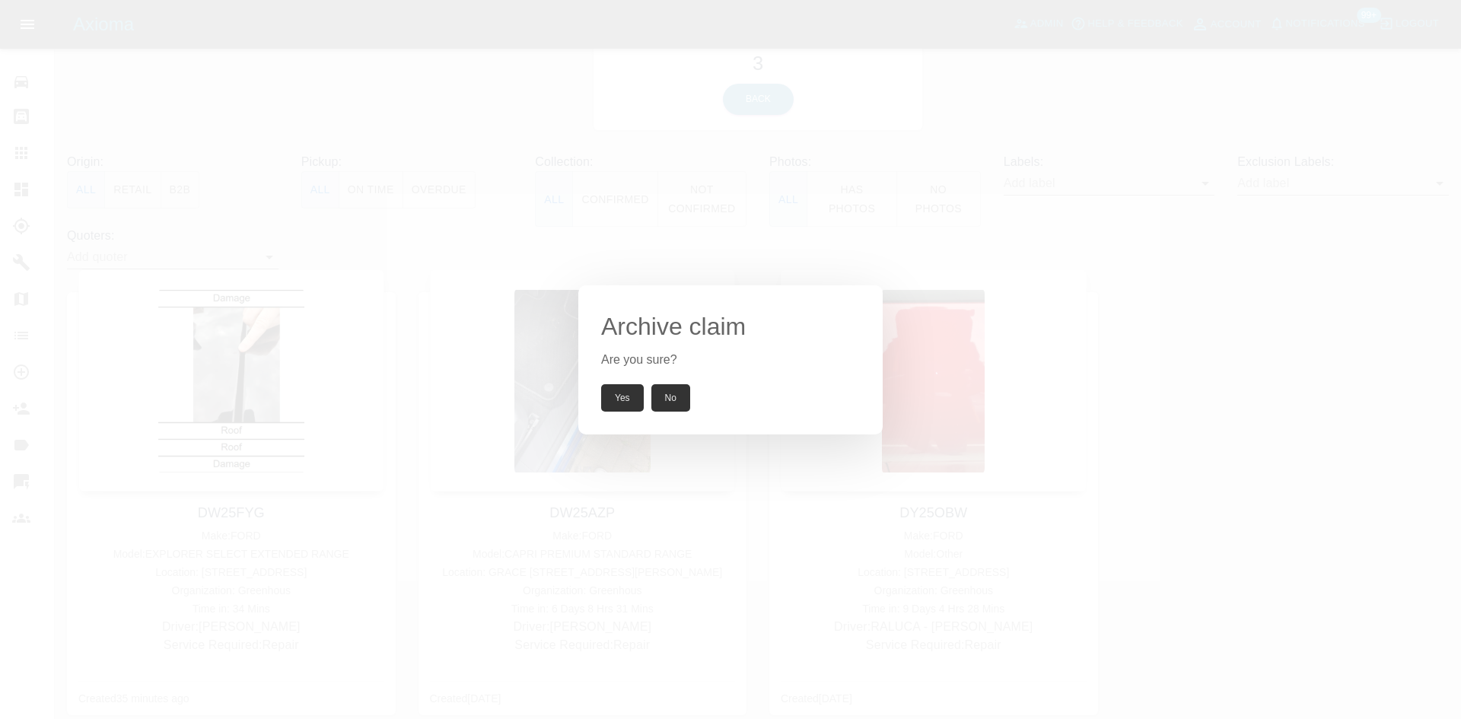
click at [623, 404] on button "Yes" at bounding box center [622, 397] width 43 height 27
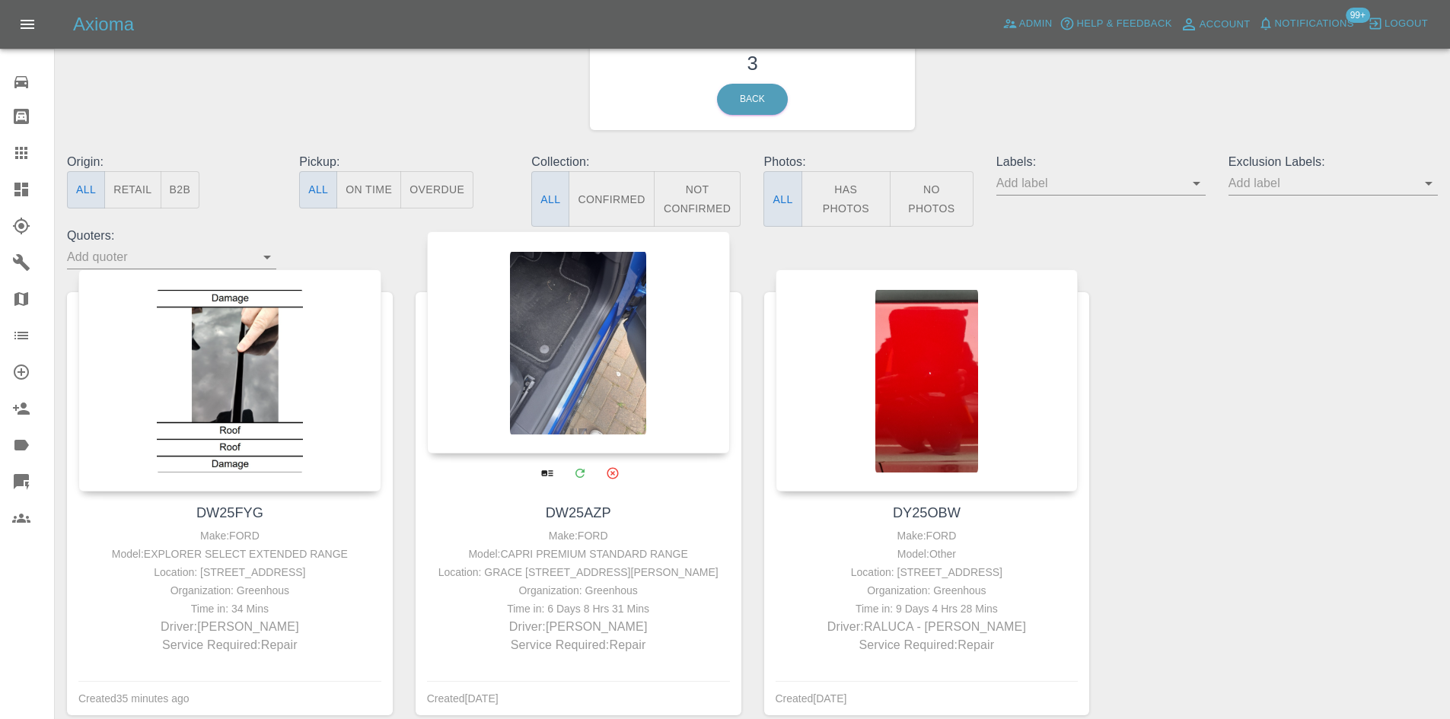
click at [613, 365] on div at bounding box center [578, 342] width 303 height 222
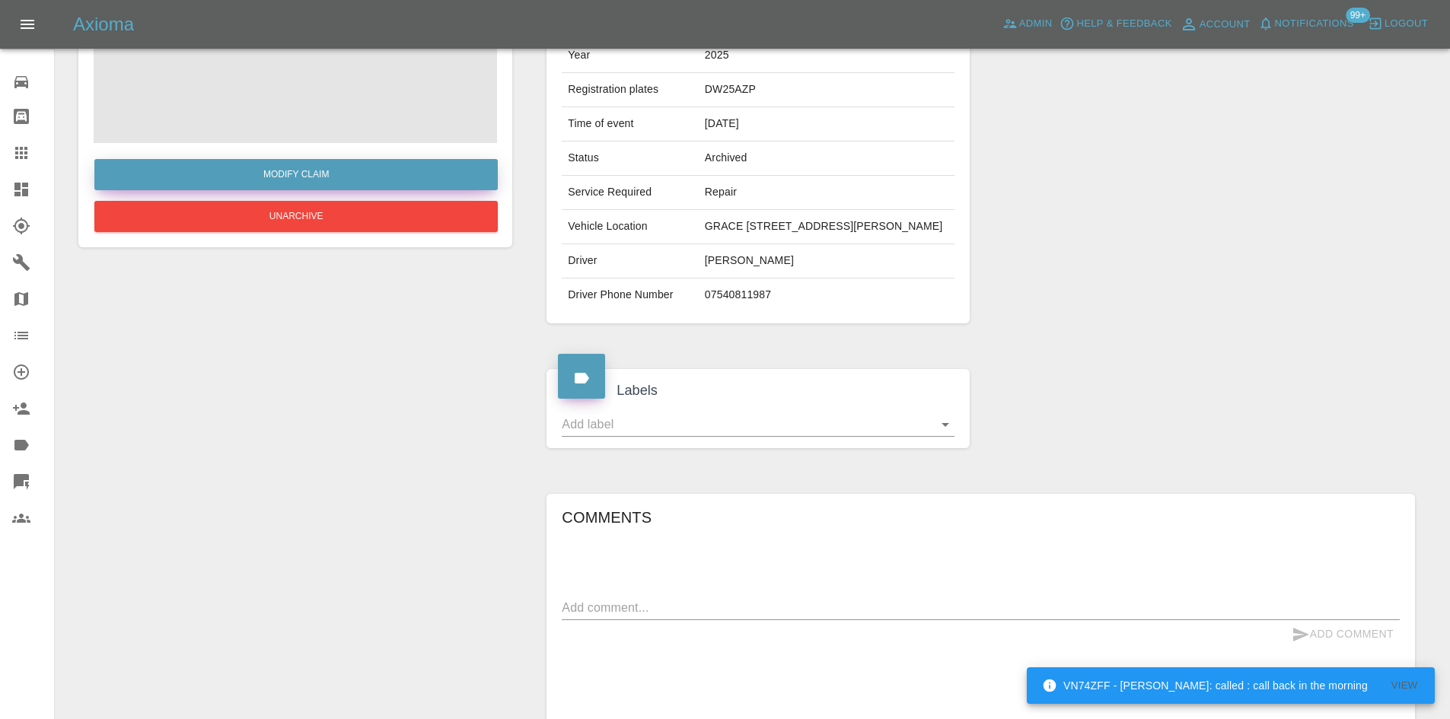
scroll to position [76, 0]
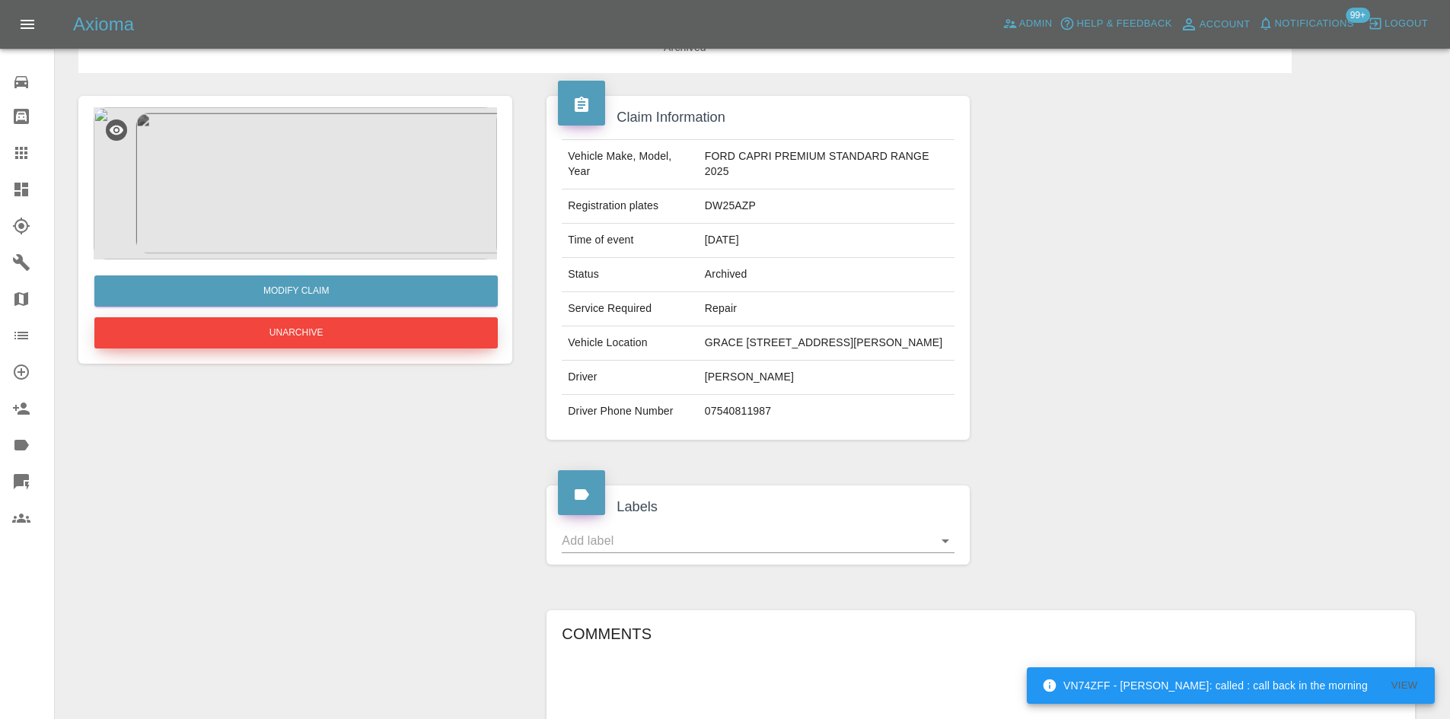
click at [332, 339] on button "Unarchive" at bounding box center [295, 332] width 403 height 31
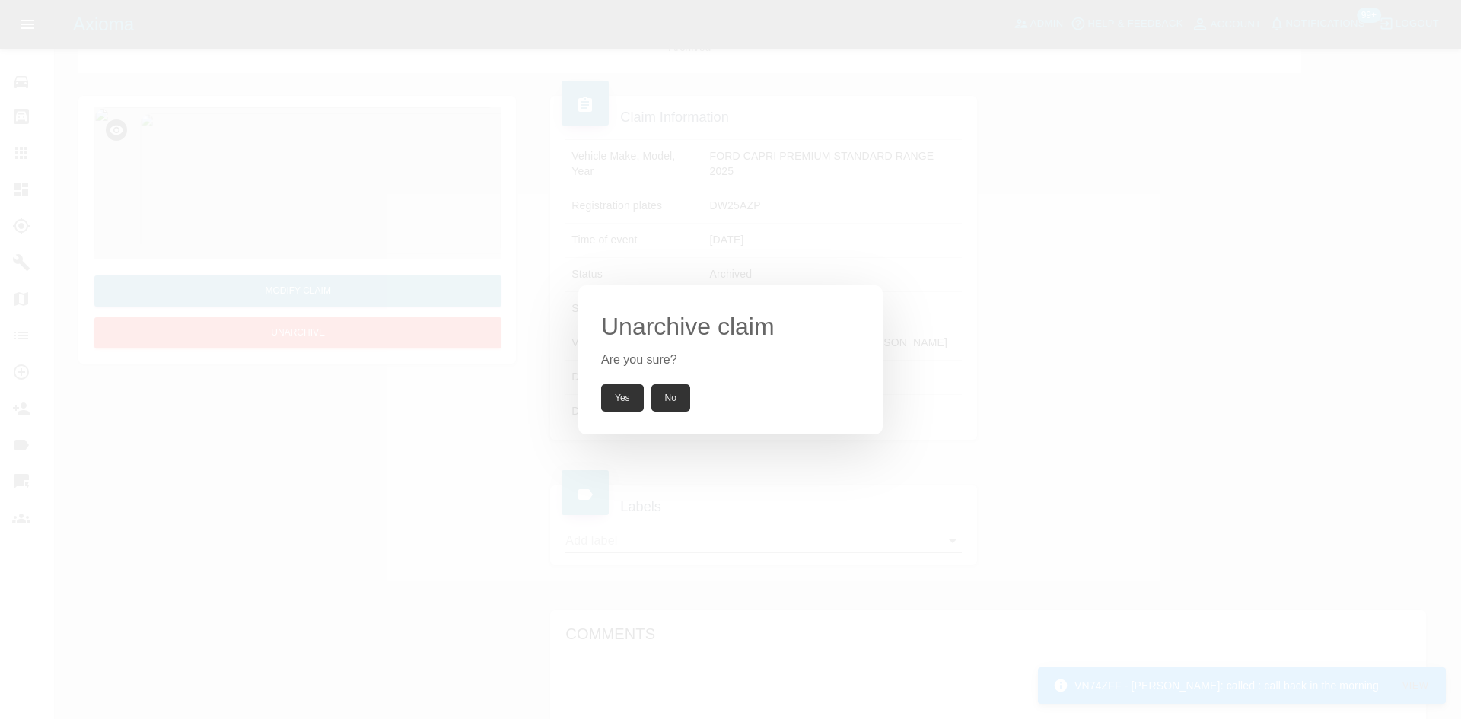
click at [633, 395] on button "Yes" at bounding box center [622, 397] width 43 height 27
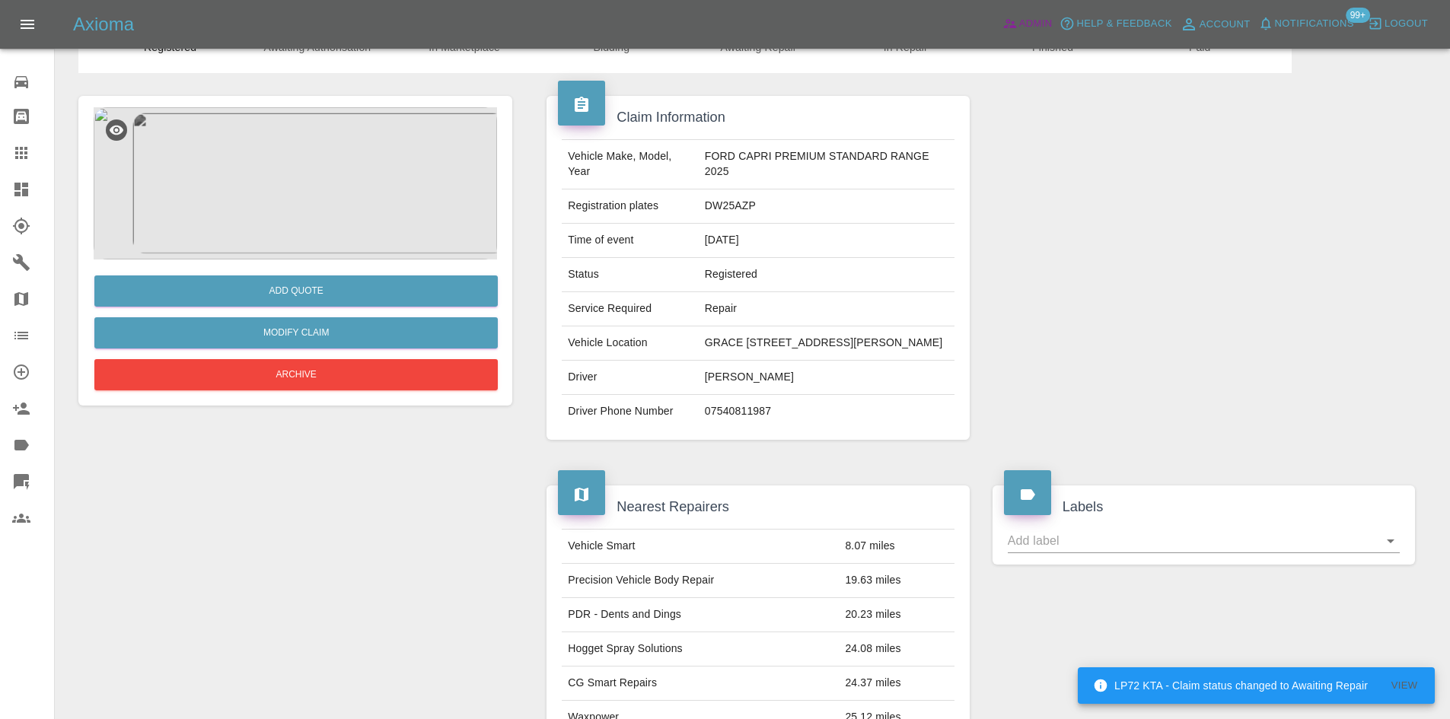
click at [1032, 27] on span "Admin" at bounding box center [1035, 24] width 33 height 18
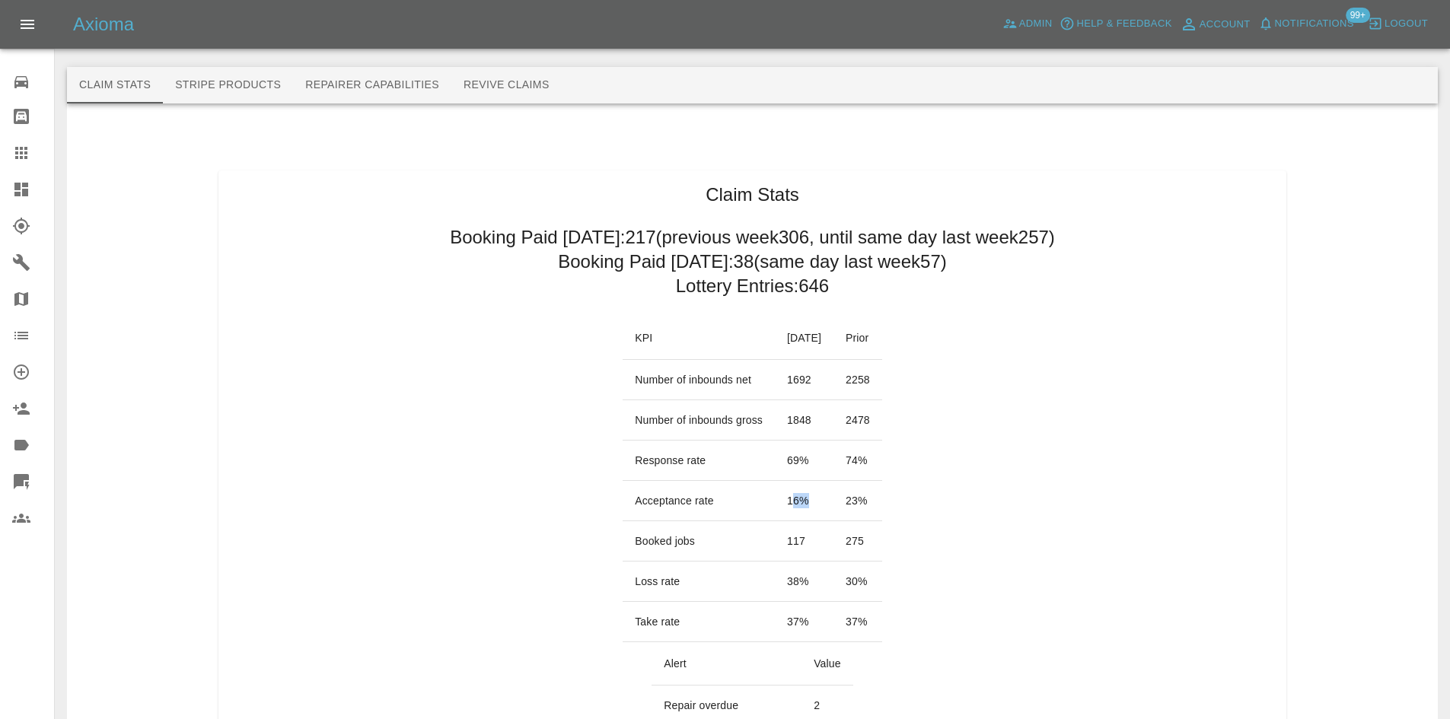
drag, startPoint x: 811, startPoint y: 499, endPoint x: 772, endPoint y: 502, distance: 39.0
click at [775, 502] on td "16 %" at bounding box center [804, 501] width 59 height 40
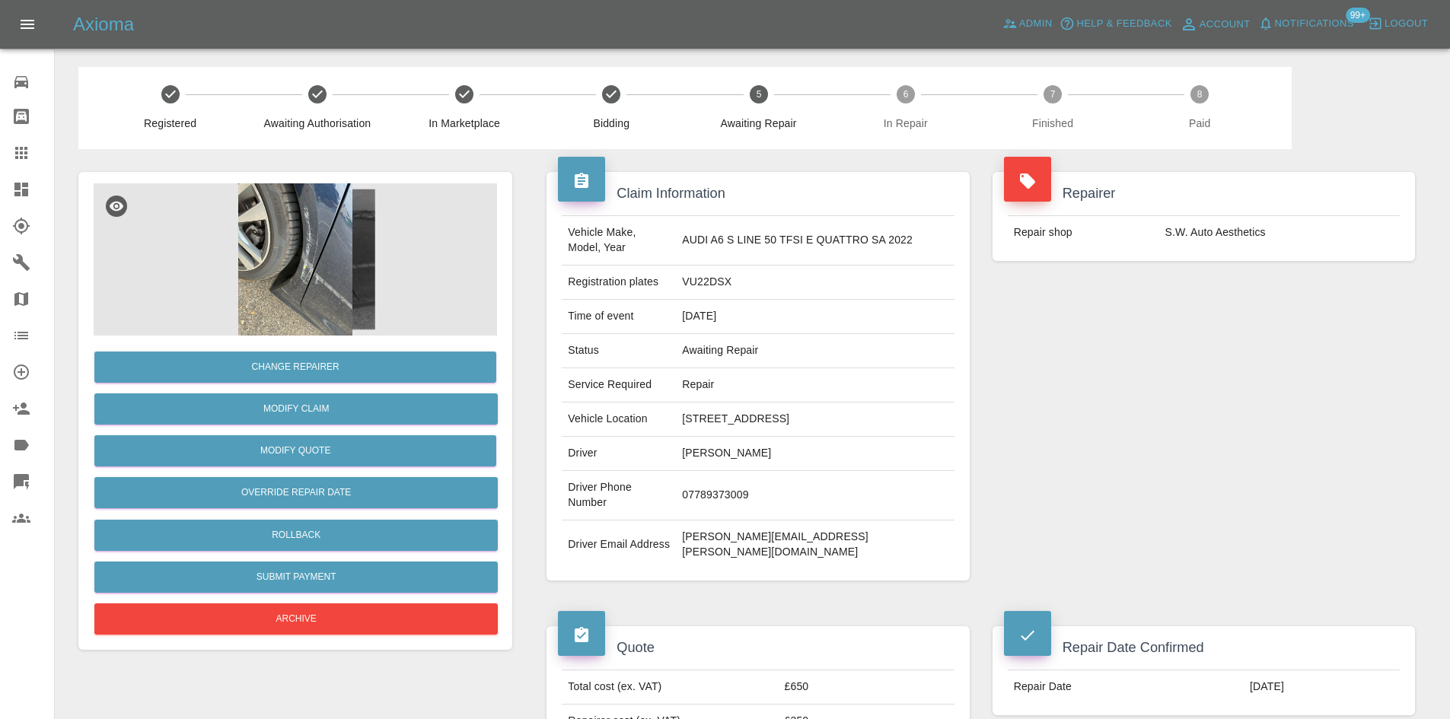
click at [755, 274] on td "VU22DSX" at bounding box center [815, 283] width 278 height 34
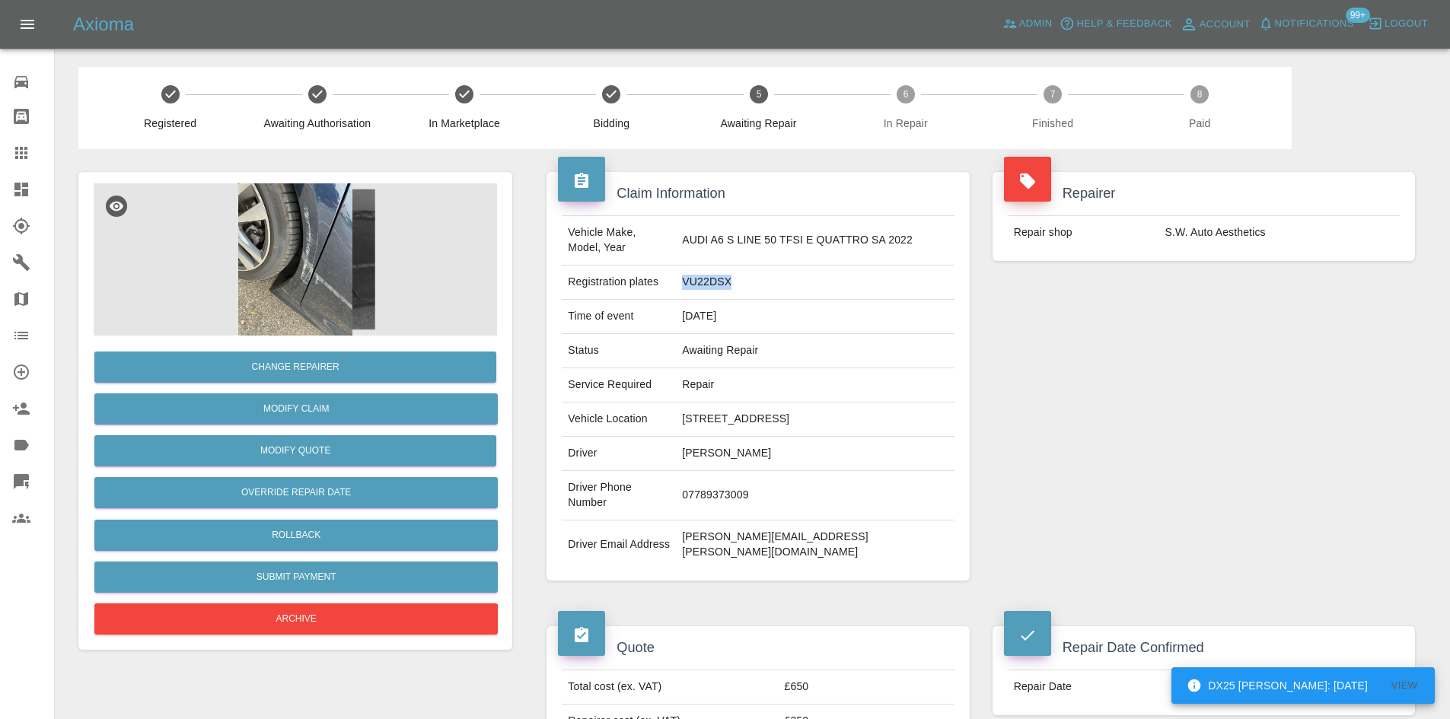
copy td "VU22DSX"
click at [1034, 24] on span "Admin" at bounding box center [1035, 24] width 33 height 18
